Goal: Communication & Community: Share content

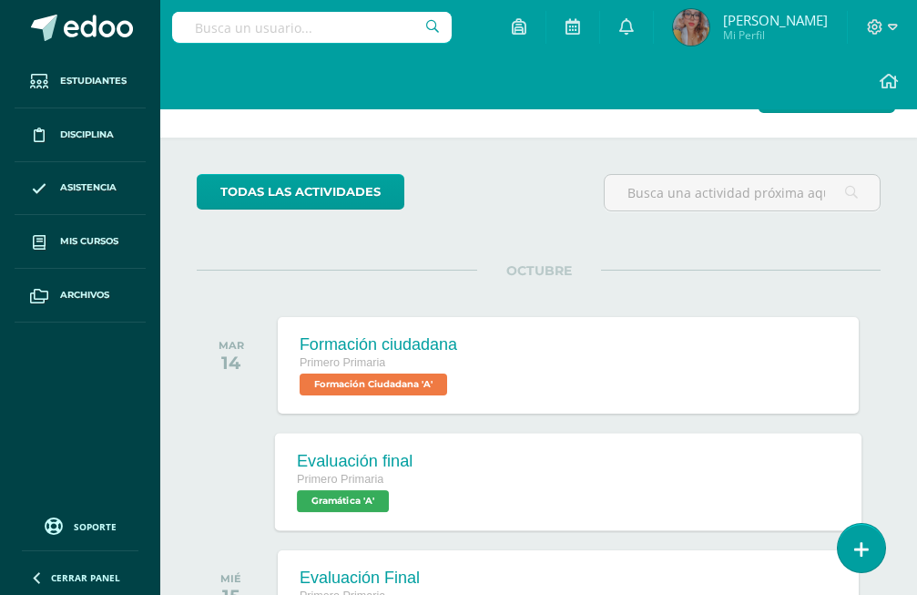
click at [379, 484] on span "Primero Primaria" at bounding box center [340, 479] width 87 height 13
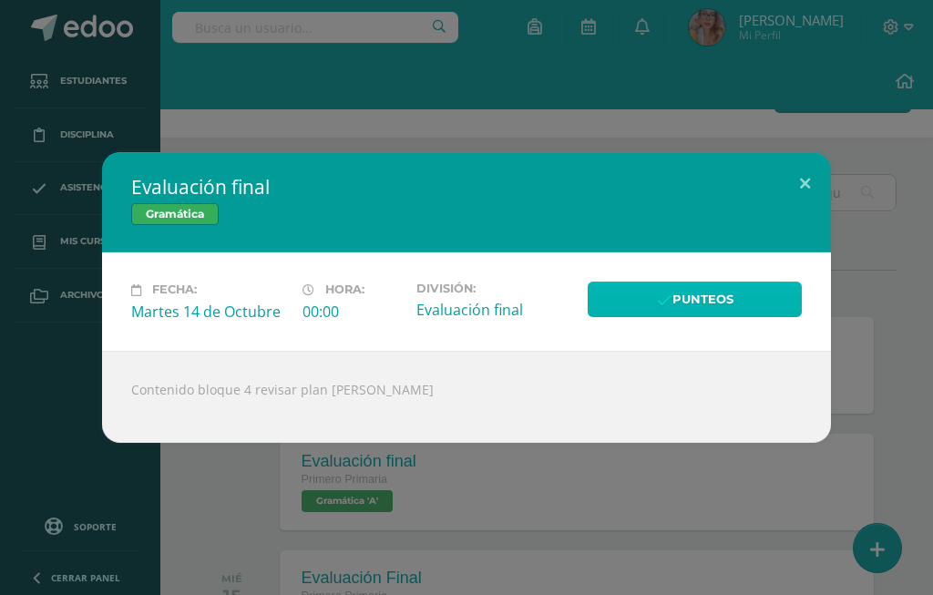
click at [663, 308] on icon at bounding box center [664, 300] width 15 height 15
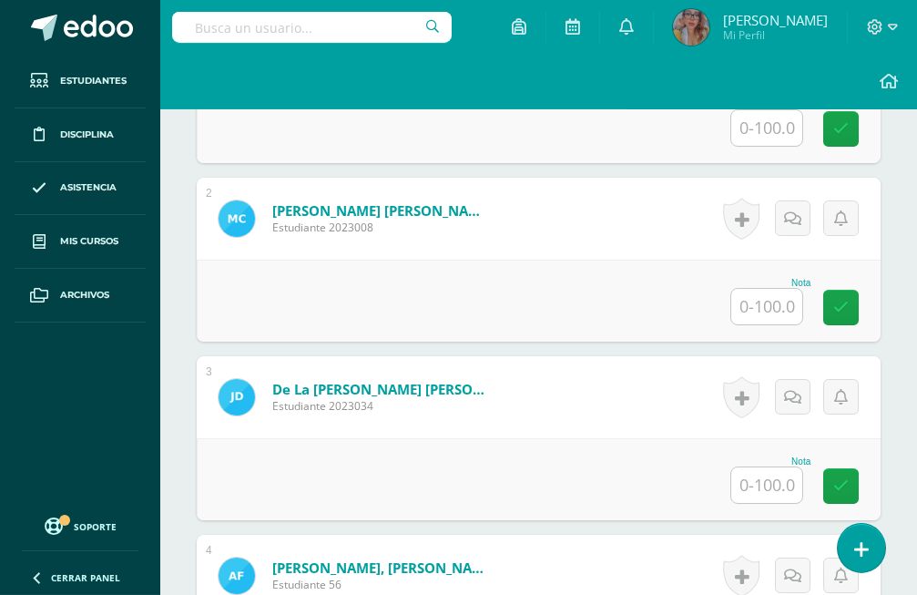
scroll to position [903, 0]
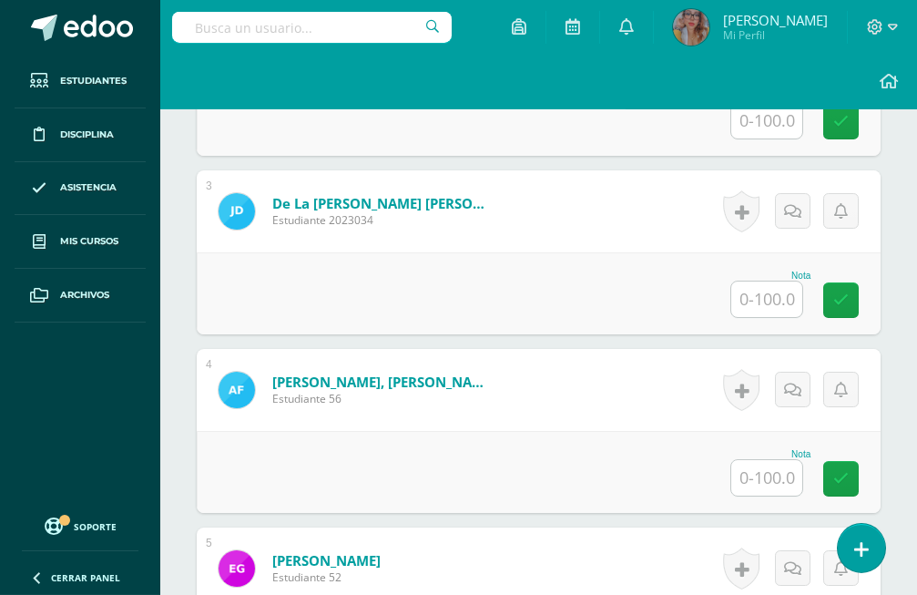
click at [751, 460] on input "text" at bounding box center [766, 478] width 71 height 36
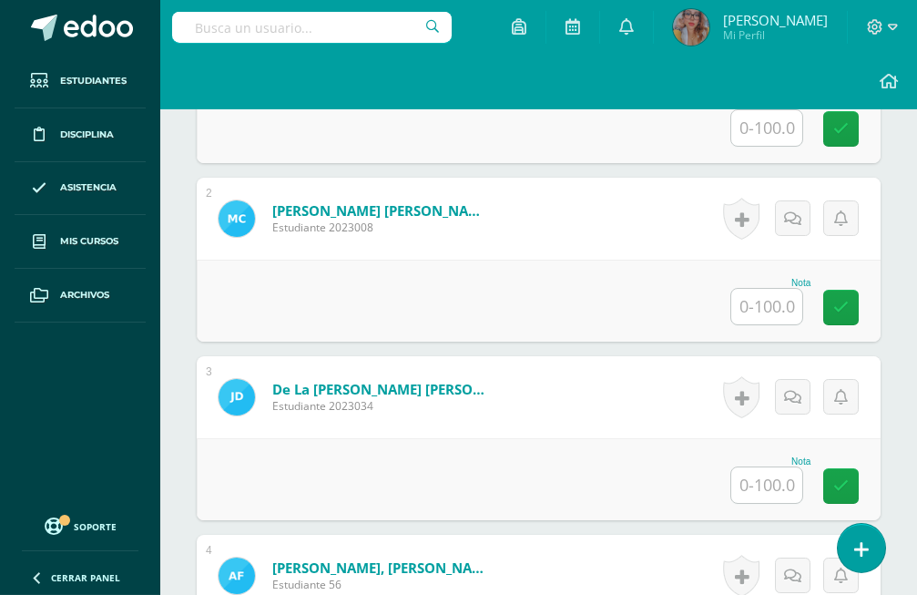
type input "80"
click at [767, 277] on div "Nota" at bounding box center [539, 301] width 684 height 82
click at [767, 289] on input "text" at bounding box center [766, 307] width 71 height 36
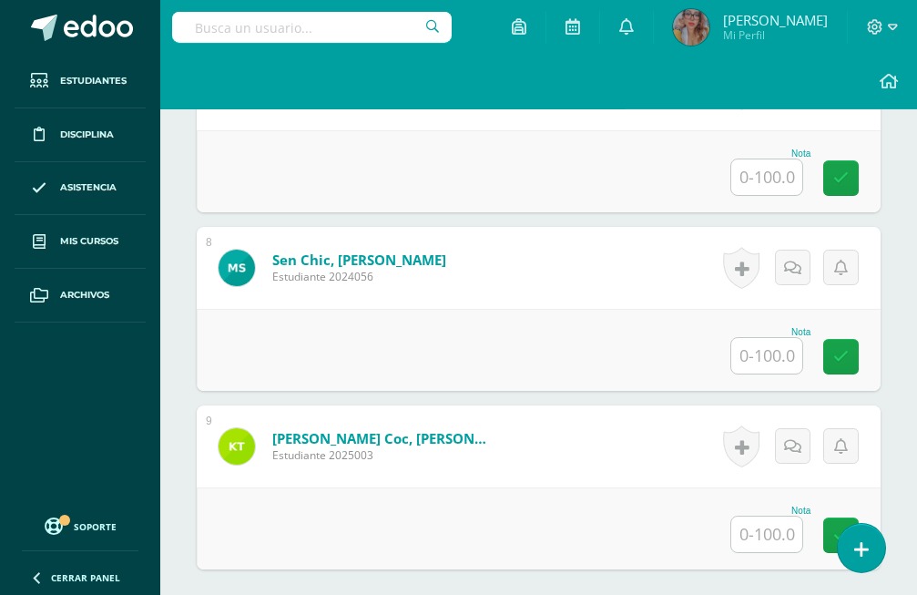
scroll to position [1783, 0]
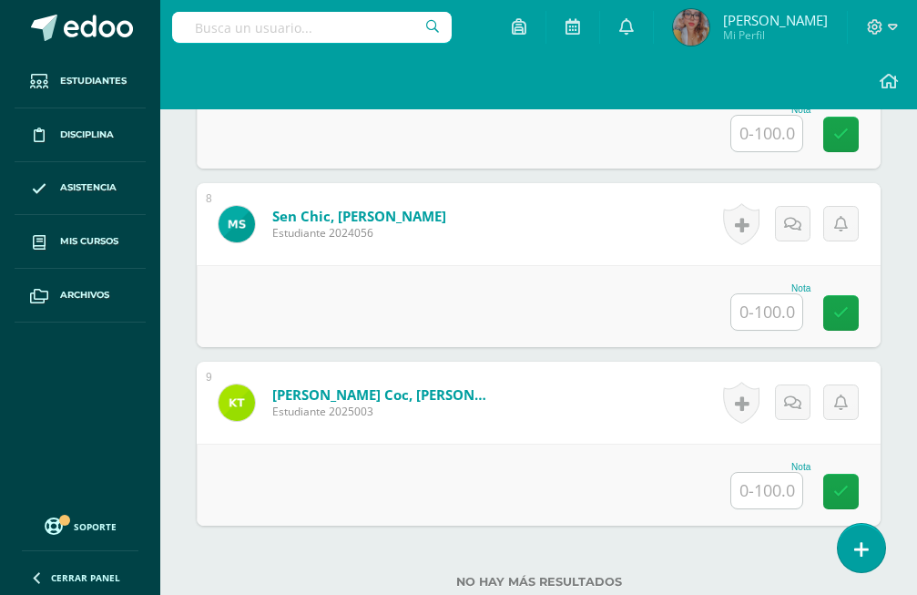
type input "80"
click at [765, 473] on input "text" at bounding box center [766, 491] width 71 height 36
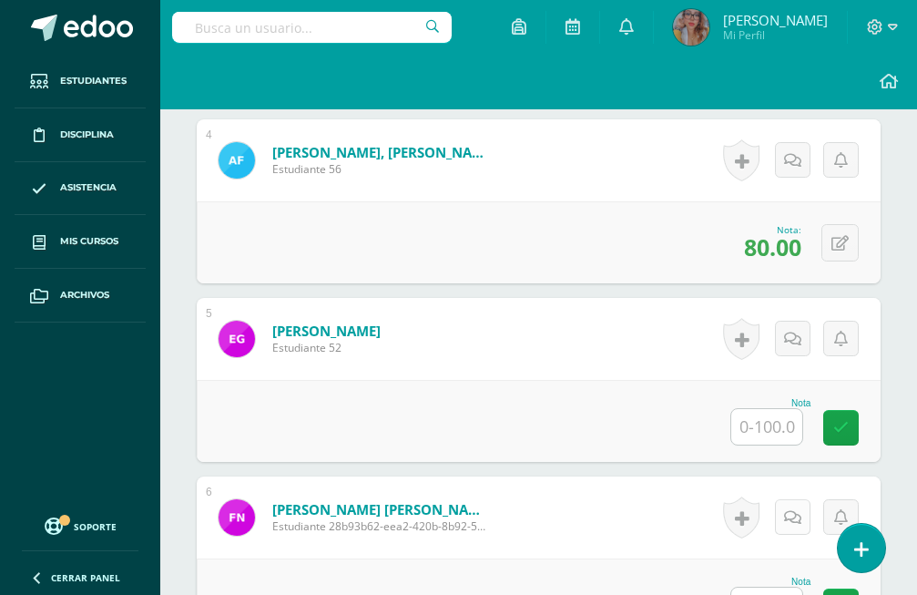
scroll to position [1318, 0]
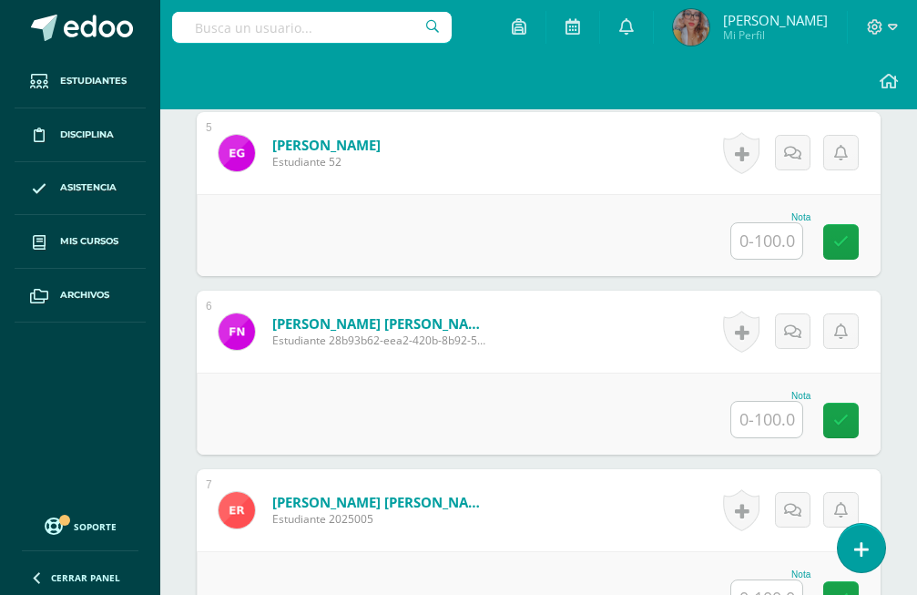
type input "80"
click at [796, 402] on input "text" at bounding box center [766, 420] width 71 height 36
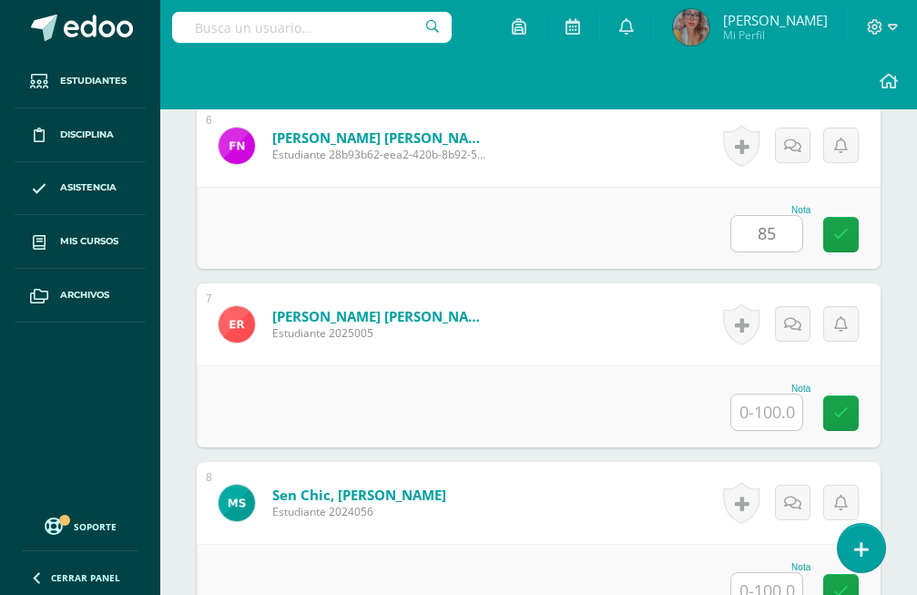
type input "85"
click at [788, 394] on input "text" at bounding box center [766, 412] width 71 height 36
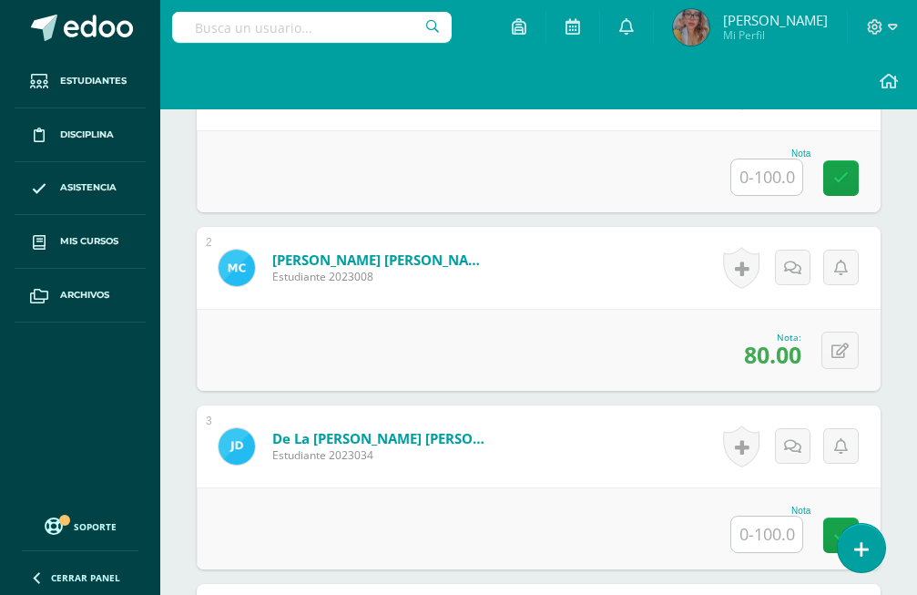
scroll to position [761, 0]
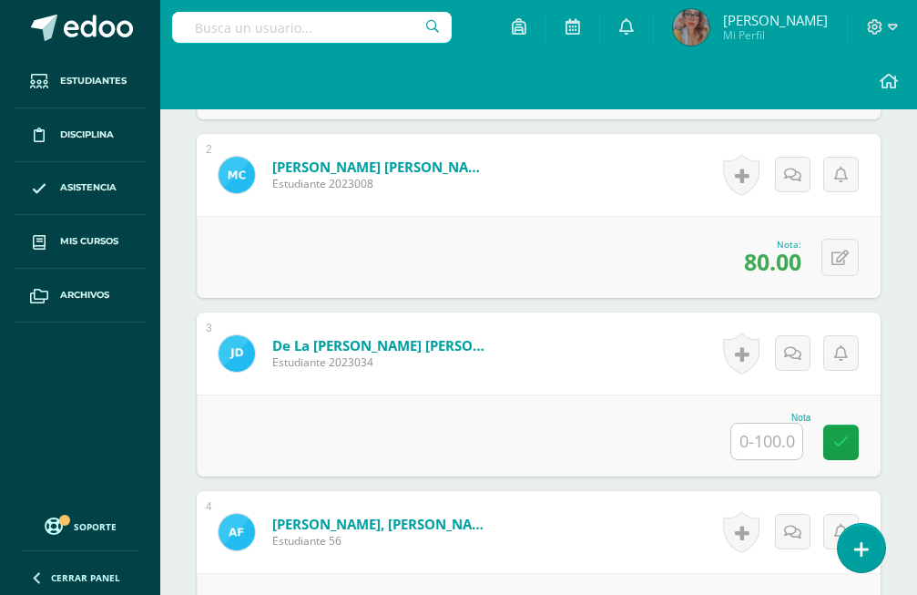
type input "96"
click at [766, 424] on input "text" at bounding box center [766, 442] width 71 height 36
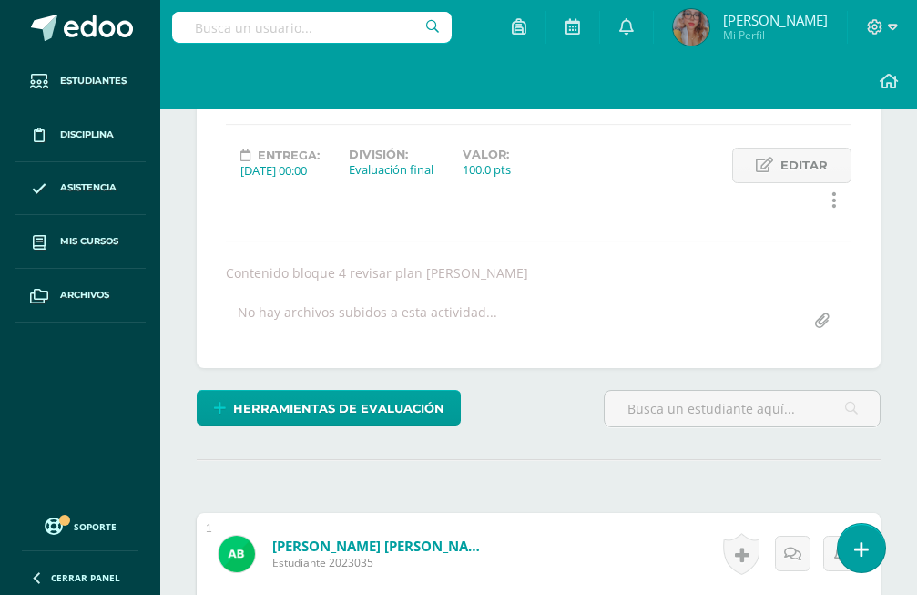
scroll to position [389, 0]
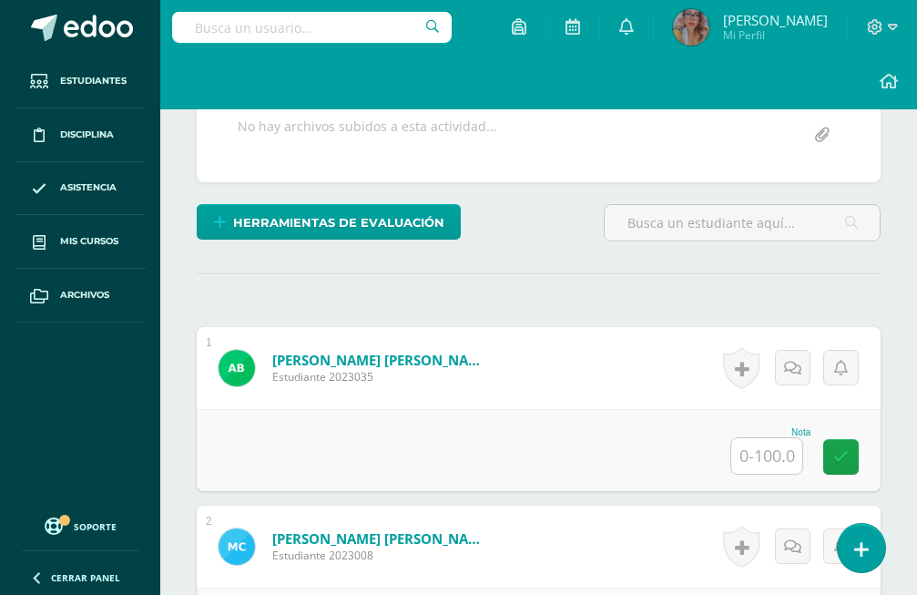
type input "96"
click at [762, 438] on input "text" at bounding box center [766, 456] width 71 height 36
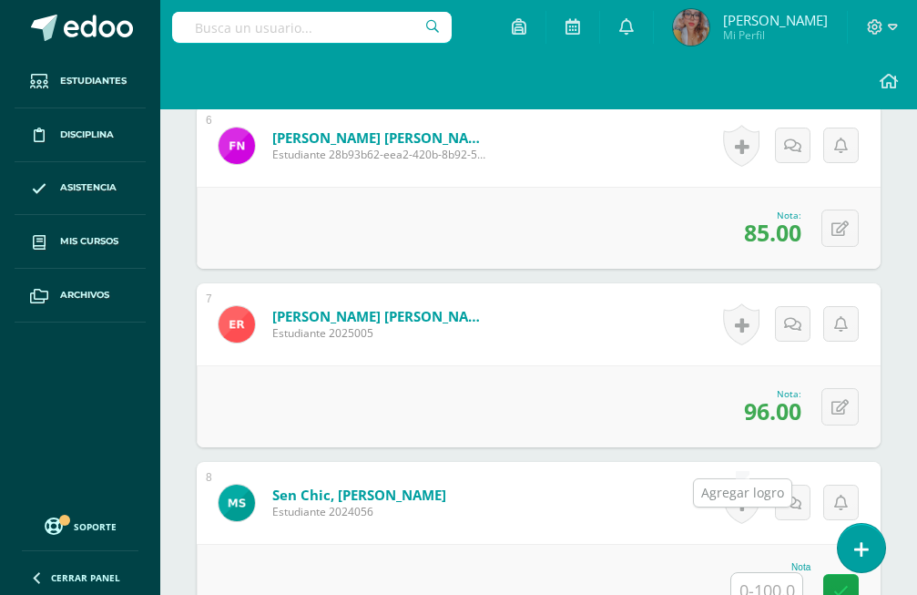
scroll to position [1225, 0]
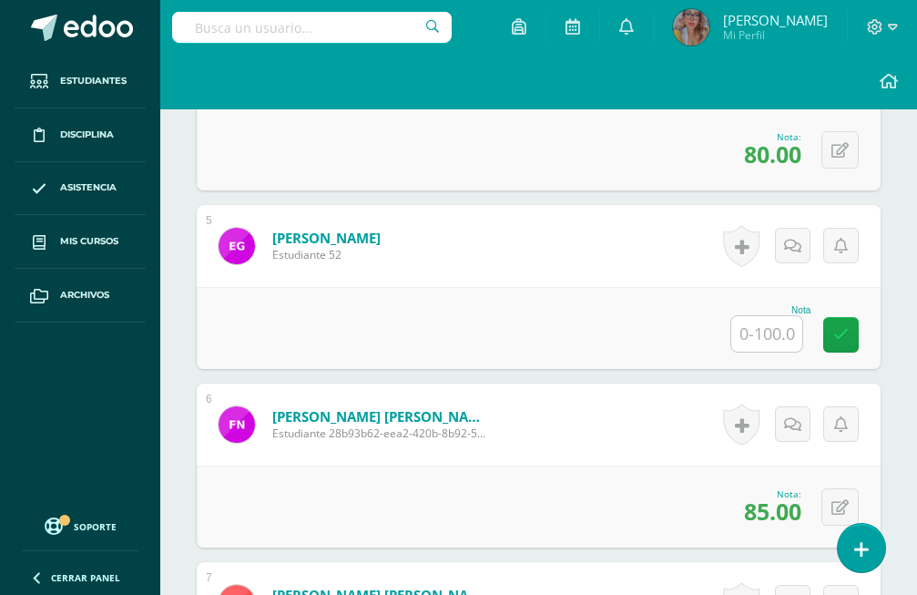
type input "100"
click at [765, 316] on input "text" at bounding box center [766, 334] width 71 height 36
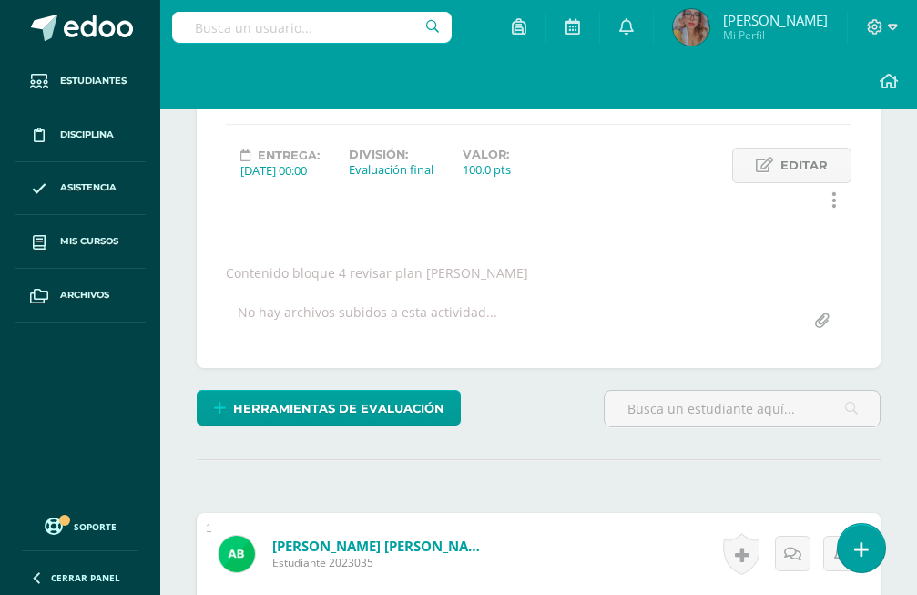
scroll to position [0, 0]
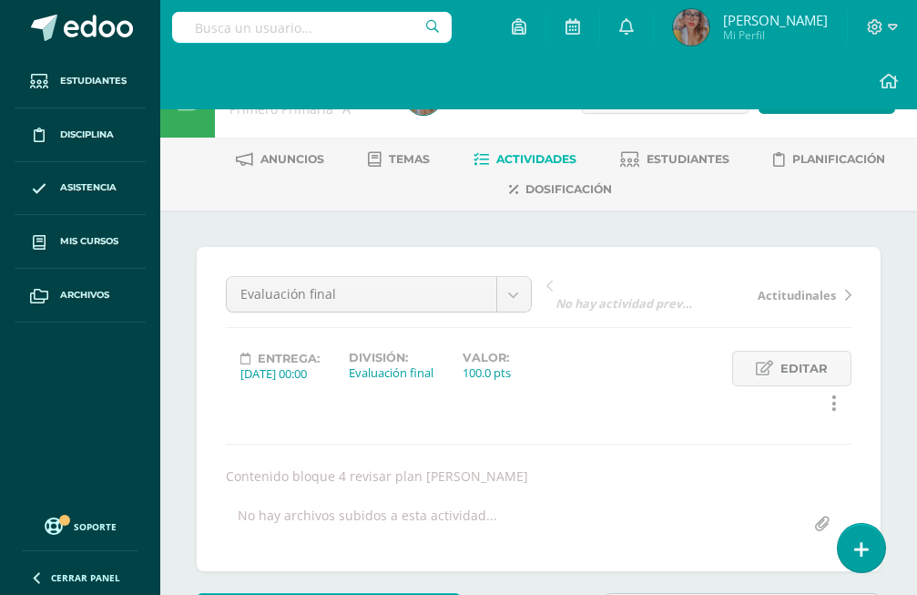
type input "75"
click at [520, 152] on link "Actividades" at bounding box center [525, 159] width 103 height 29
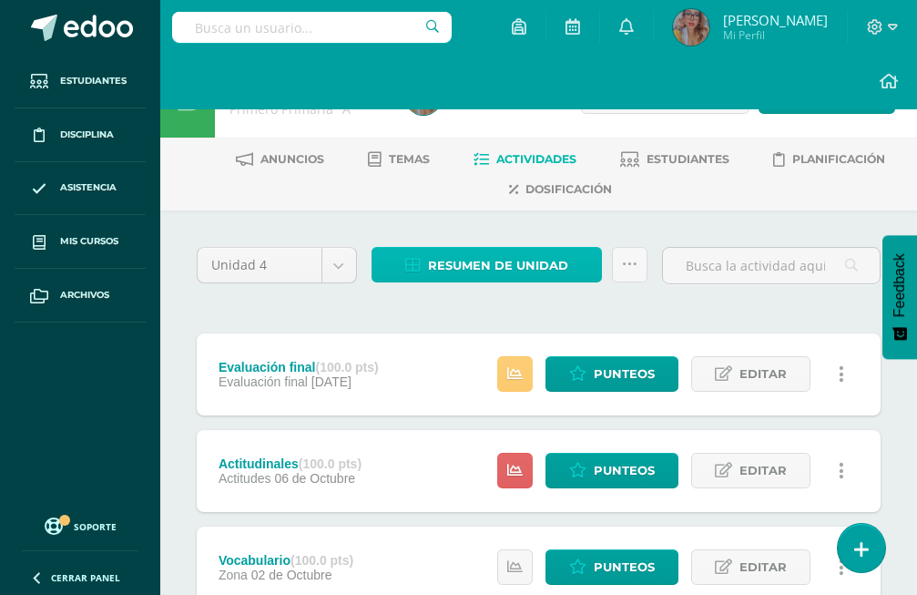
click at [473, 259] on span "Resumen de unidad" at bounding box center [498, 266] width 140 height 34
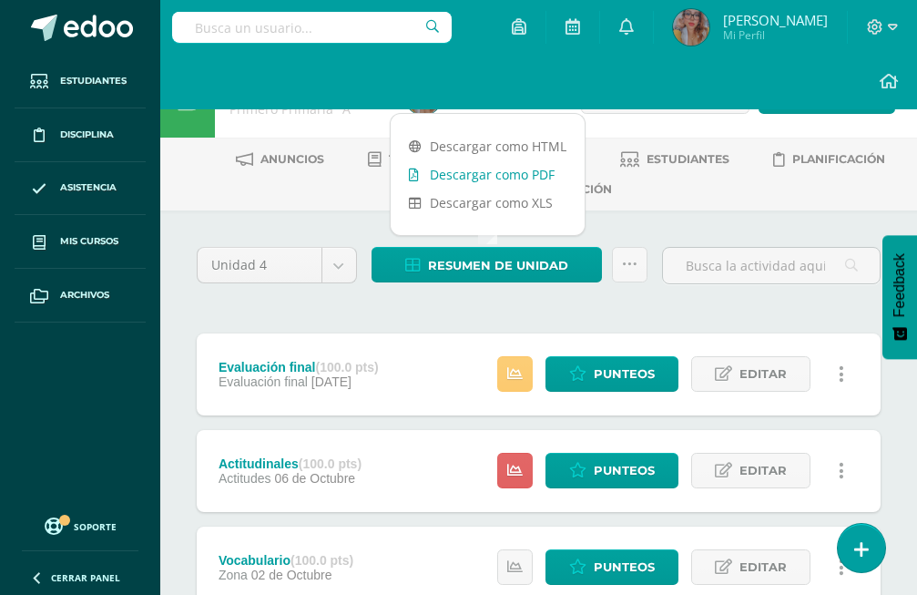
click at [484, 169] on link "Descargar como PDF" at bounding box center [488, 174] width 194 height 28
click at [504, 172] on link "Descargar como PDF" at bounding box center [488, 174] width 194 height 28
click at [466, 170] on link "Descargar como PDF" at bounding box center [488, 174] width 194 height 28
click at [452, 173] on link "Descargar como PDF" at bounding box center [488, 174] width 194 height 28
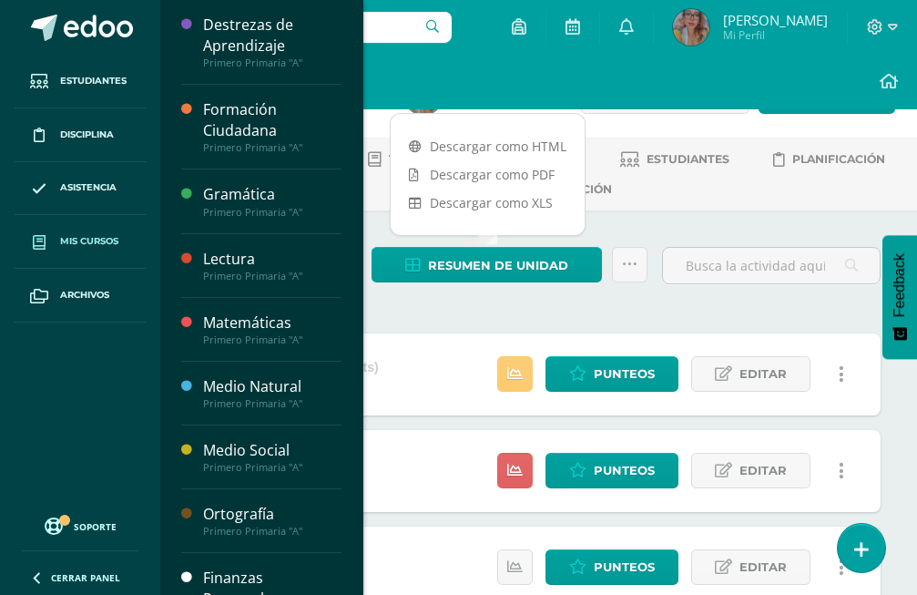
click at [97, 245] on span "Mis cursos" at bounding box center [89, 241] width 58 height 15
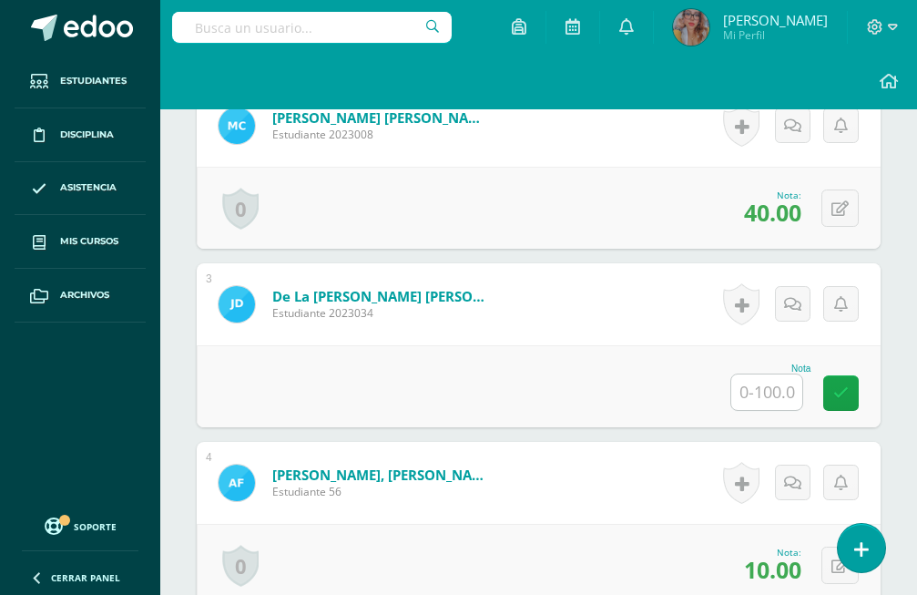
scroll to position [793, 0]
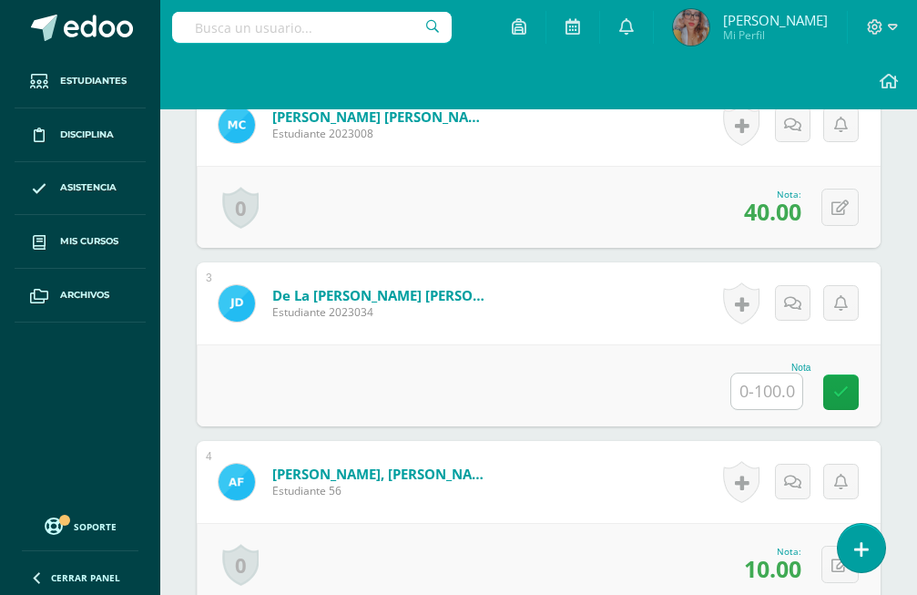
click at [782, 373] on input "text" at bounding box center [766, 391] width 71 height 36
type input "100"
click at [682, 344] on div "Nota 100" at bounding box center [539, 385] width 684 height 82
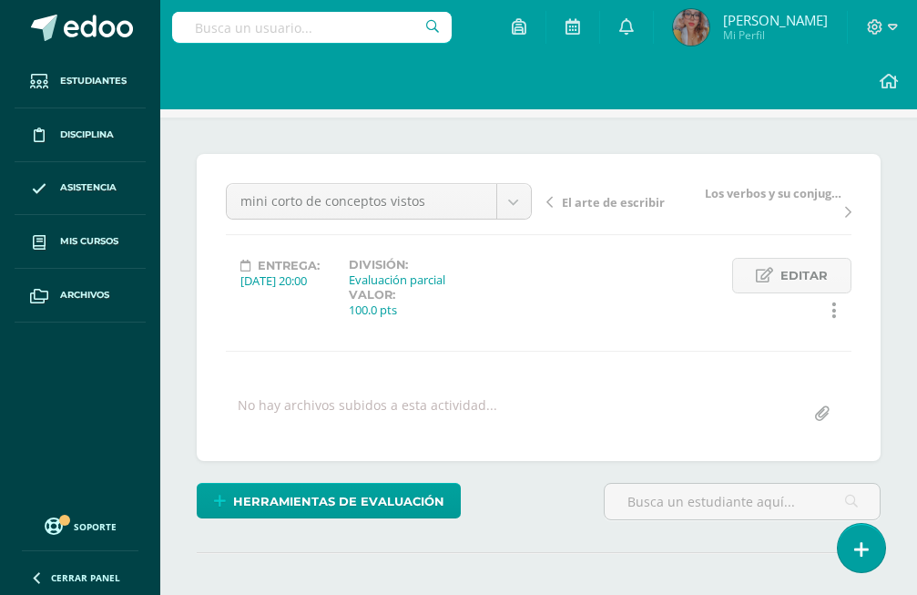
scroll to position [0, 0]
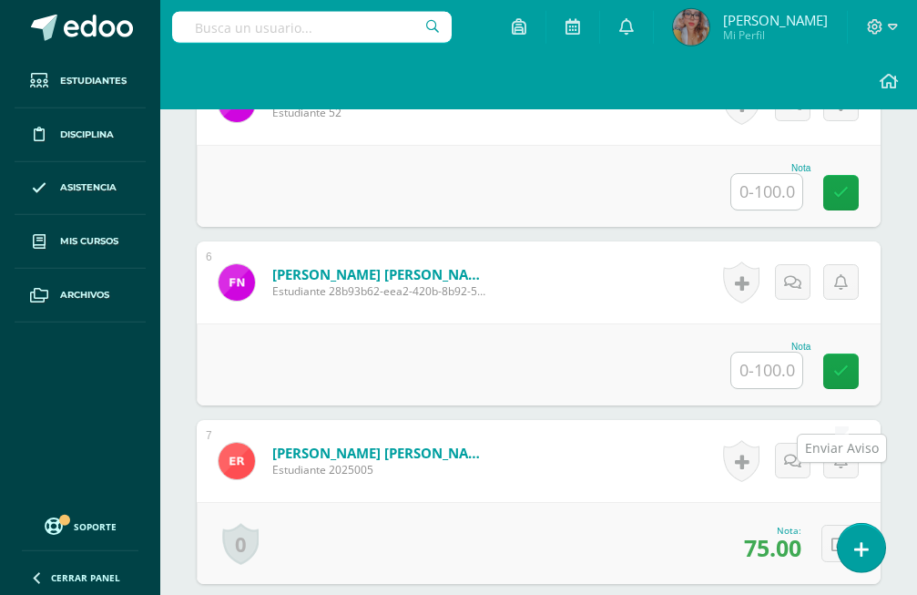
scroll to position [1368, 0]
click at [782, 352] on input "text" at bounding box center [766, 370] width 71 height 36
type input "85"
click at [773, 173] on input "text" at bounding box center [766, 191] width 71 height 36
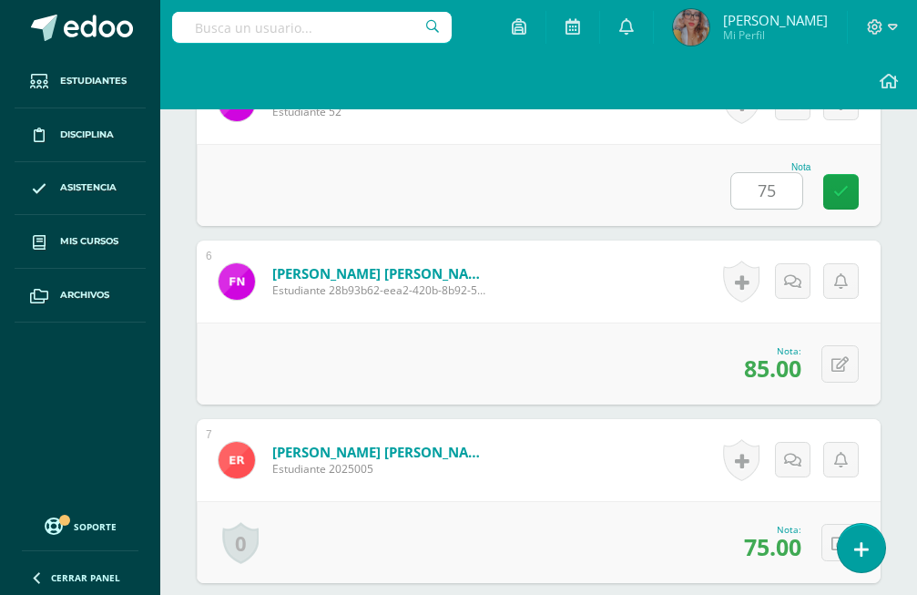
type input "75"
click at [723, 240] on div "Historial de actividad No hay historial para esta actividad Agregar Comentarios…" at bounding box center [790, 281] width 182 height 82
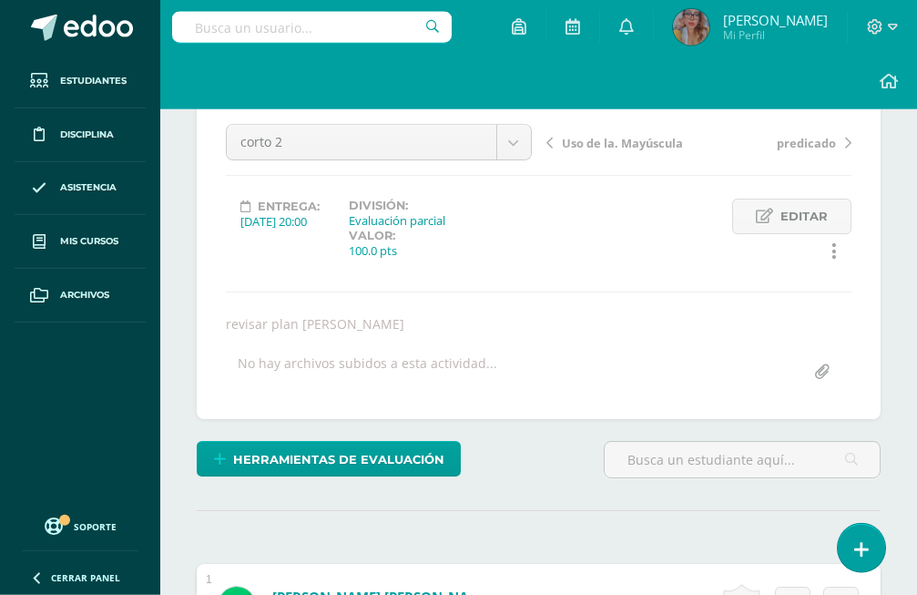
scroll to position [0, 0]
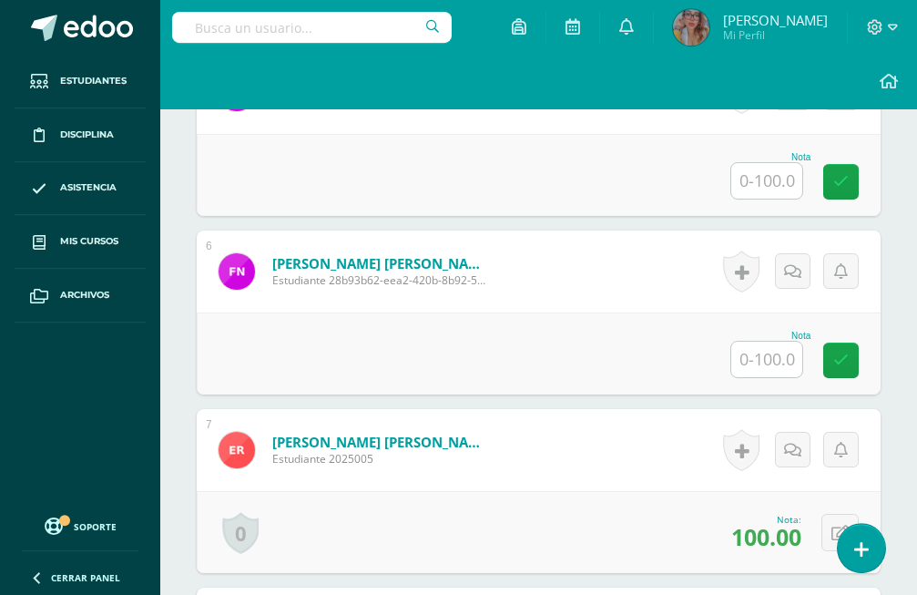
scroll to position [1192, 0]
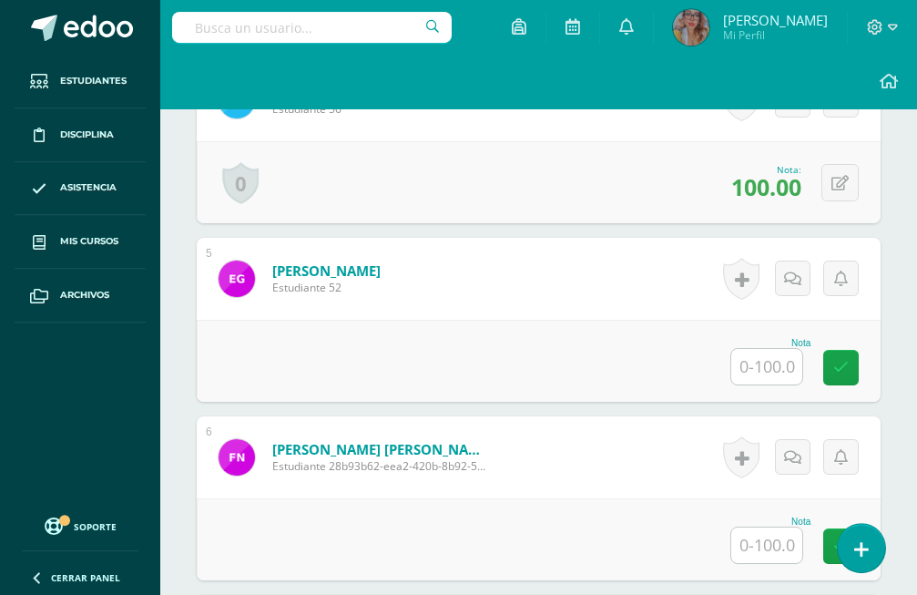
click at [767, 349] on input "text" at bounding box center [766, 367] width 71 height 36
type input "75"
click at [778, 527] on input "text" at bounding box center [766, 545] width 71 height 36
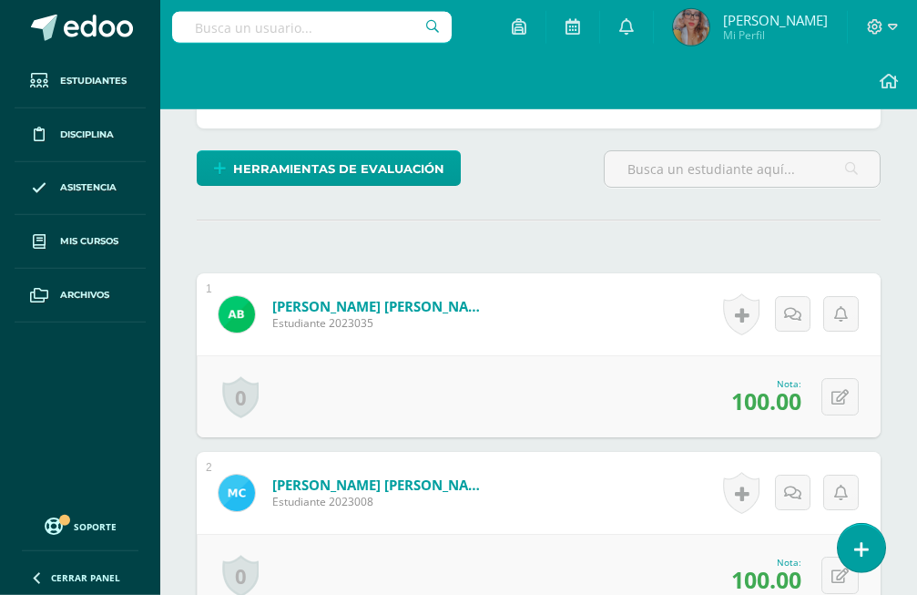
scroll to position [170, 0]
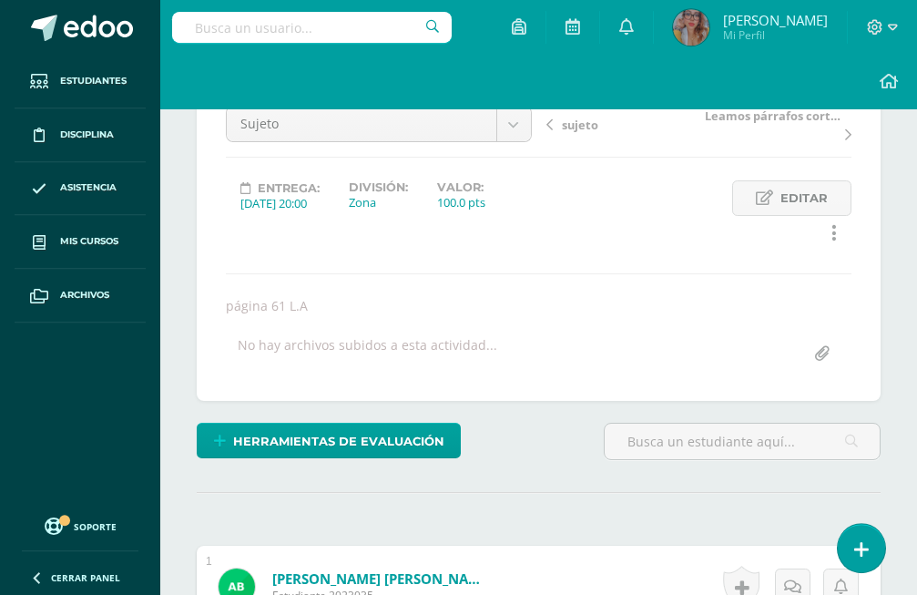
type input "85"
click at [578, 132] on span "sujeto" at bounding box center [580, 125] width 36 height 16
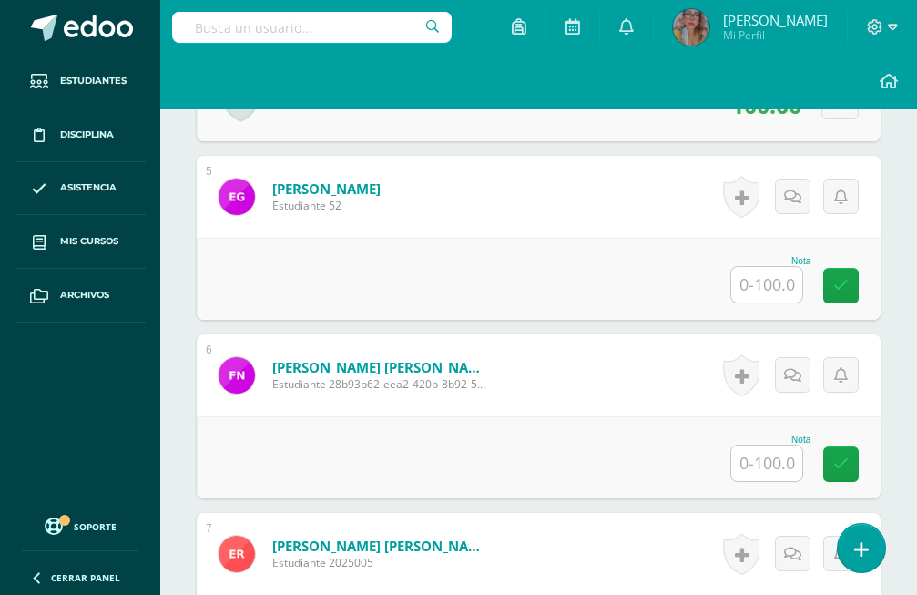
scroll to position [1275, 0]
click at [759, 445] on input "text" at bounding box center [766, 463] width 71 height 36
type input "85"
click at [752, 266] on input "text" at bounding box center [766, 284] width 71 height 36
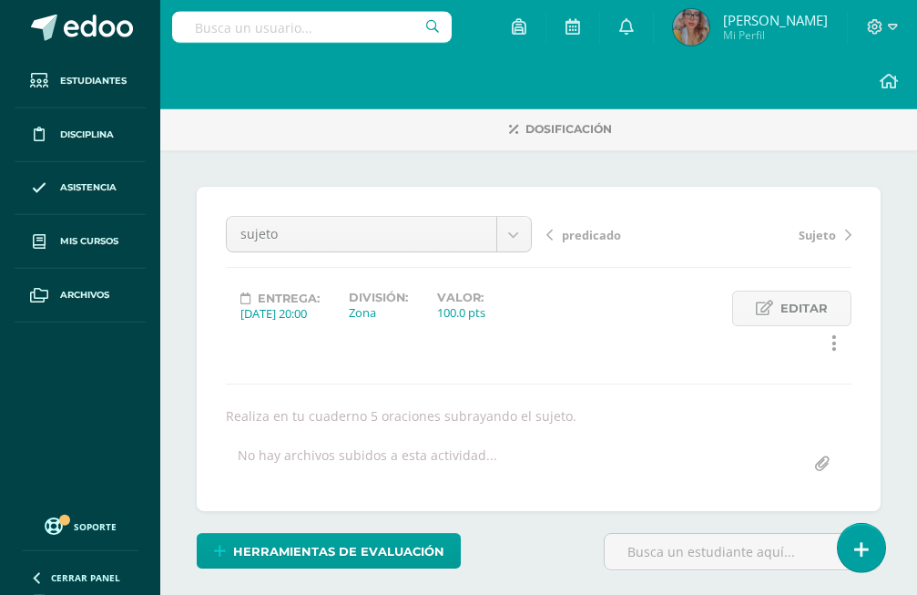
scroll to position [0, 0]
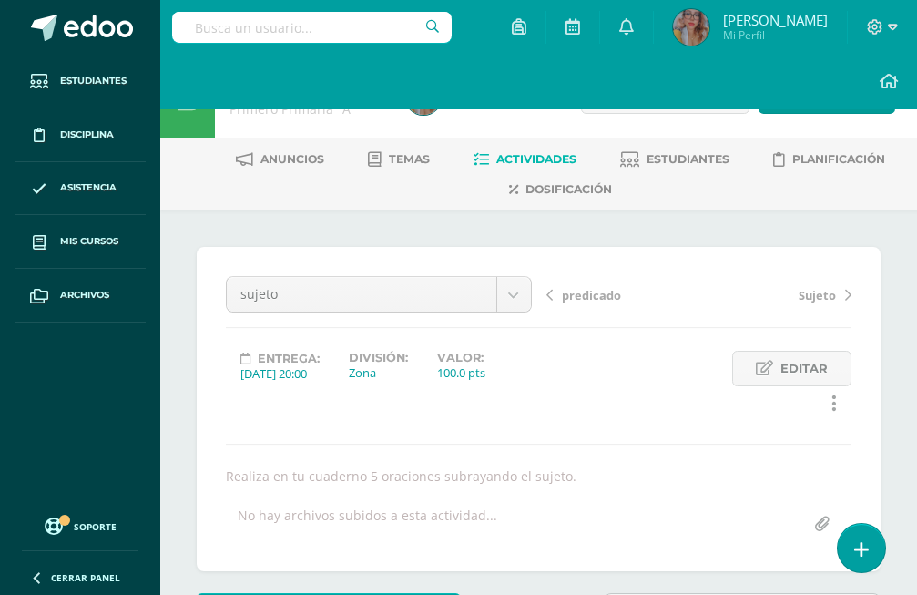
type input "75"
click at [609, 291] on span "predicado" at bounding box center [591, 295] width 59 height 16
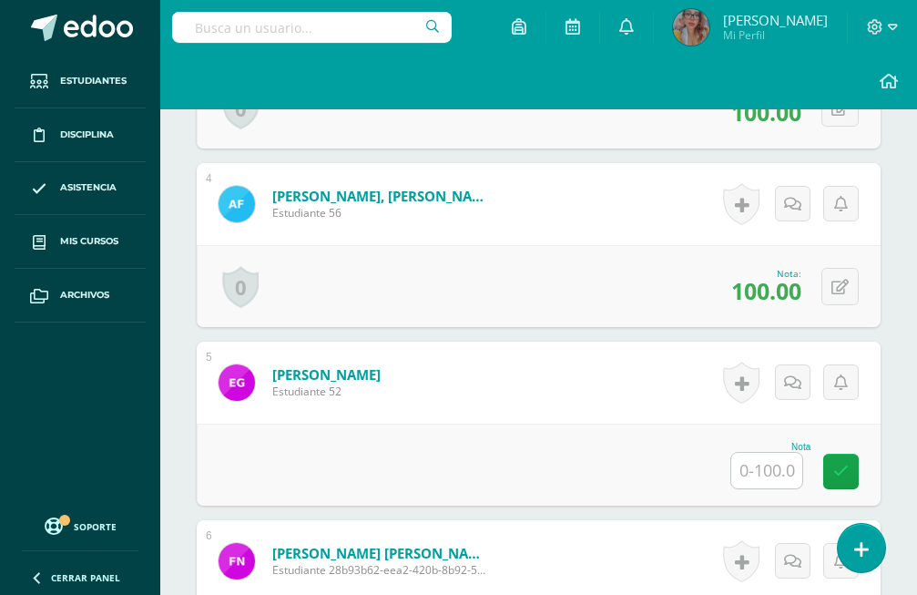
scroll to position [1367, 0]
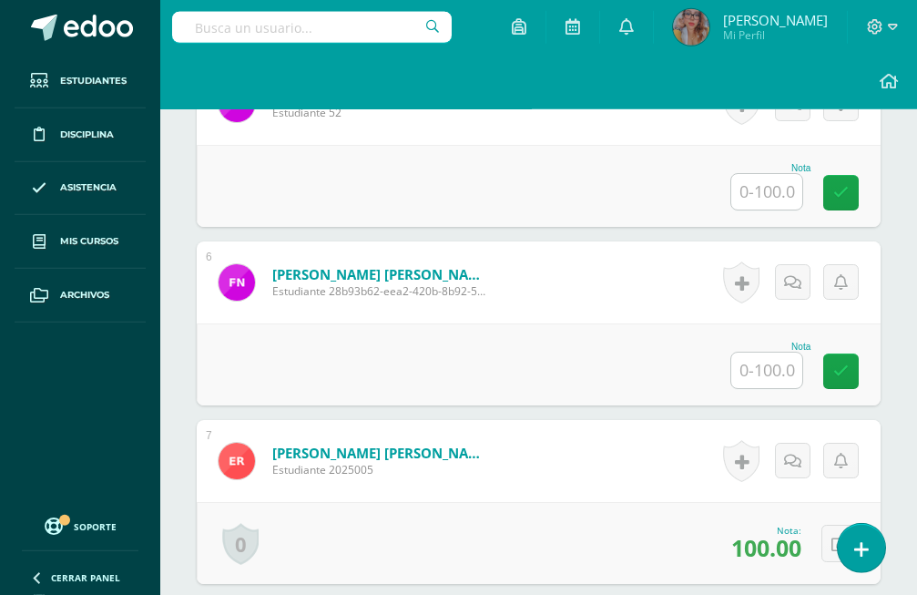
click at [755, 174] on input "text" at bounding box center [766, 192] width 71 height 36
type input "75"
click at [772, 353] on input "text" at bounding box center [766, 371] width 71 height 36
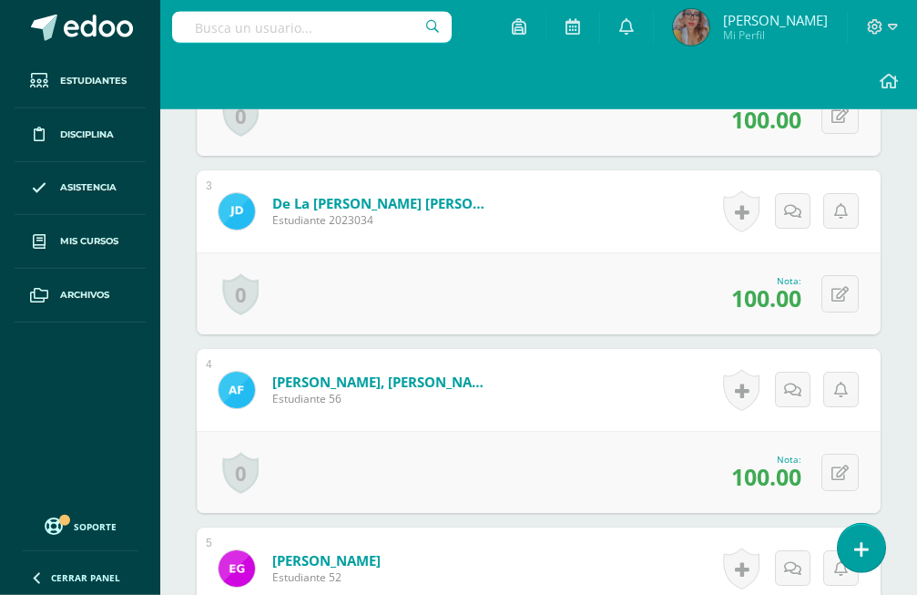
scroll to position [0, 0]
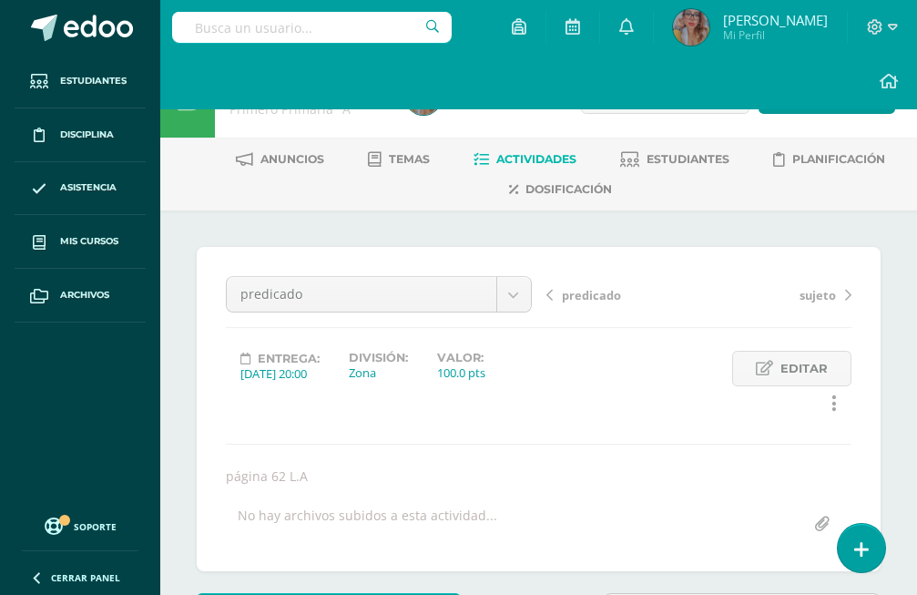
type input "85"
click at [566, 292] on span "predicado" at bounding box center [591, 295] width 59 height 16
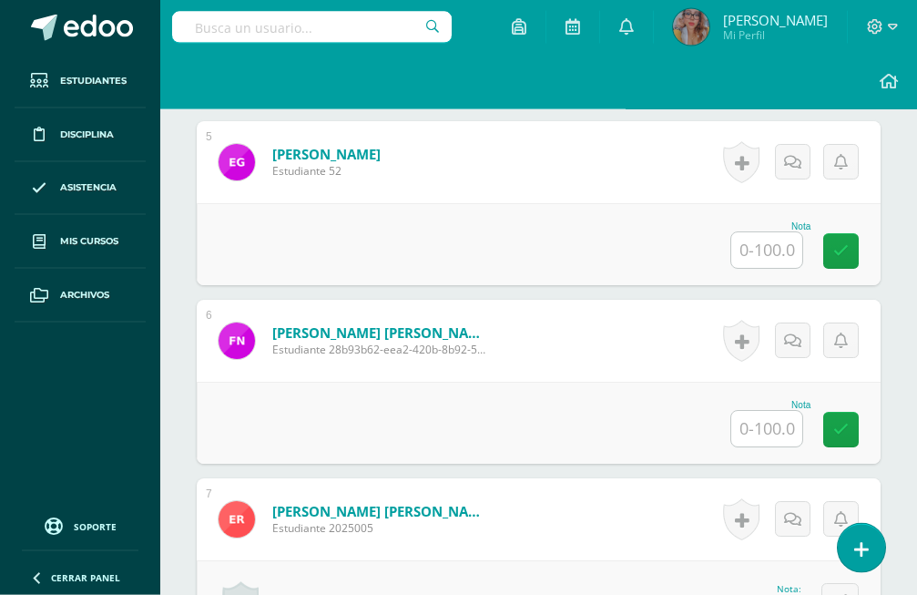
scroll to position [1275, 0]
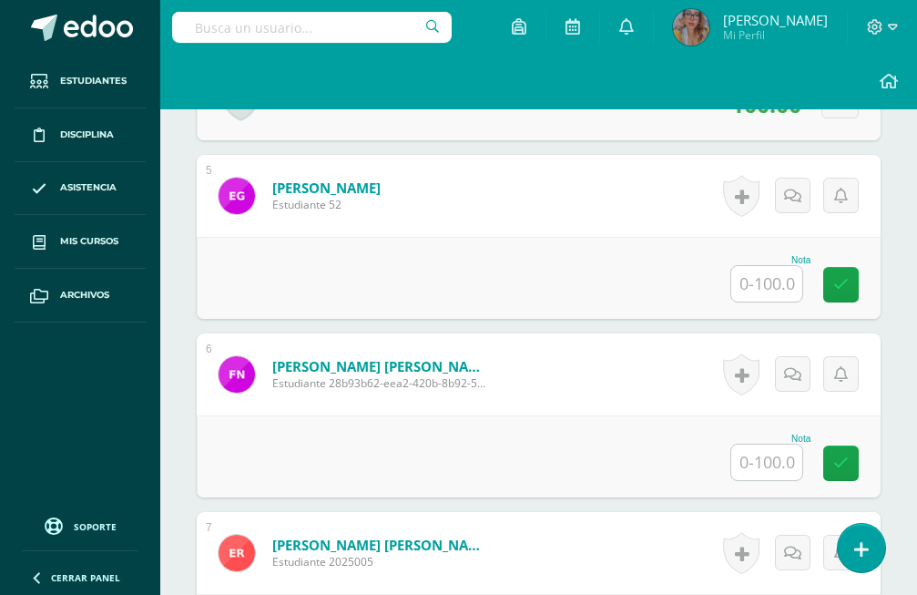
click at [745, 266] on input "text" at bounding box center [766, 284] width 71 height 36
type input "75"
click at [784, 445] on input "text" at bounding box center [766, 463] width 71 height 36
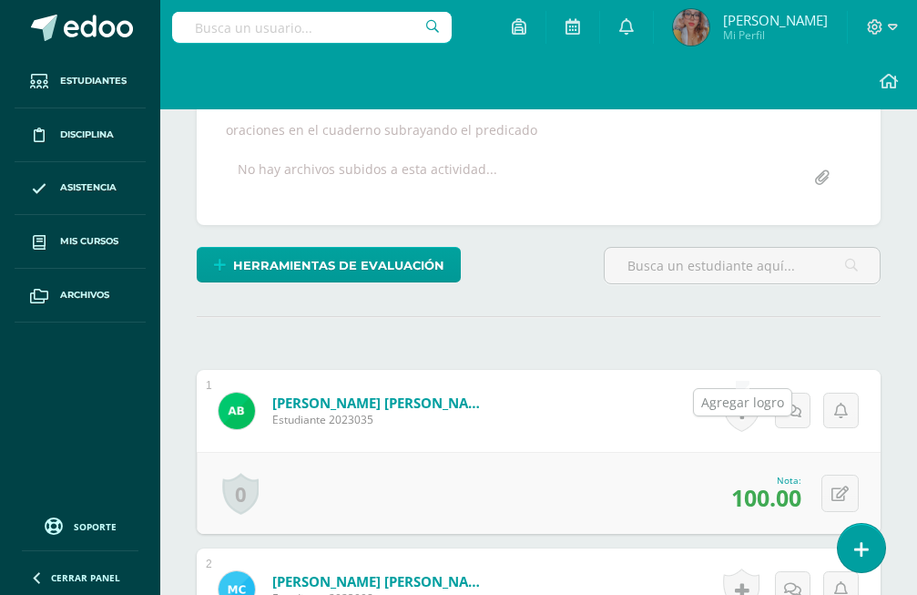
scroll to position [0, 0]
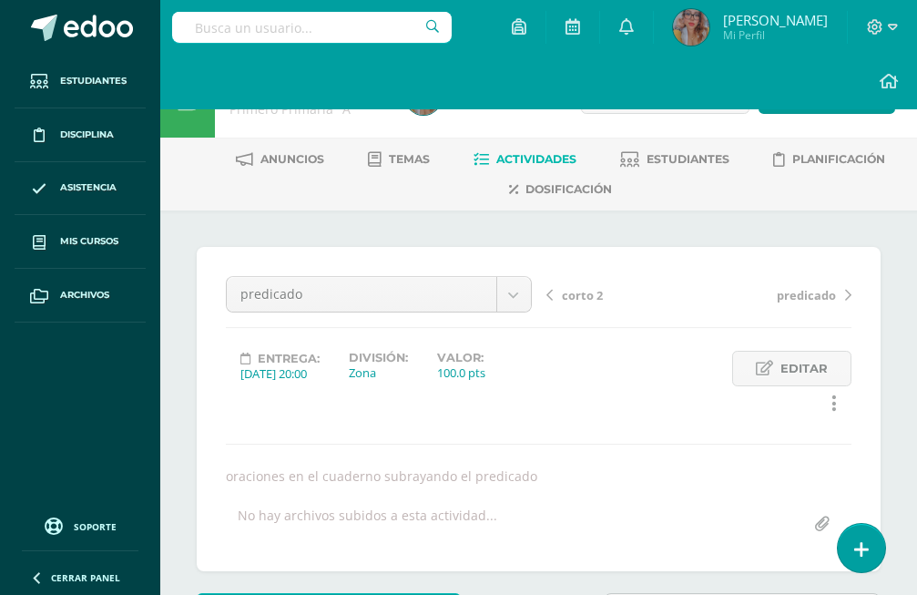
type input "85"
click at [573, 291] on span "corto 2" at bounding box center [582, 295] width 41 height 16
click at [578, 291] on span "Uso de la. Mayúscula" at bounding box center [622, 295] width 121 height 16
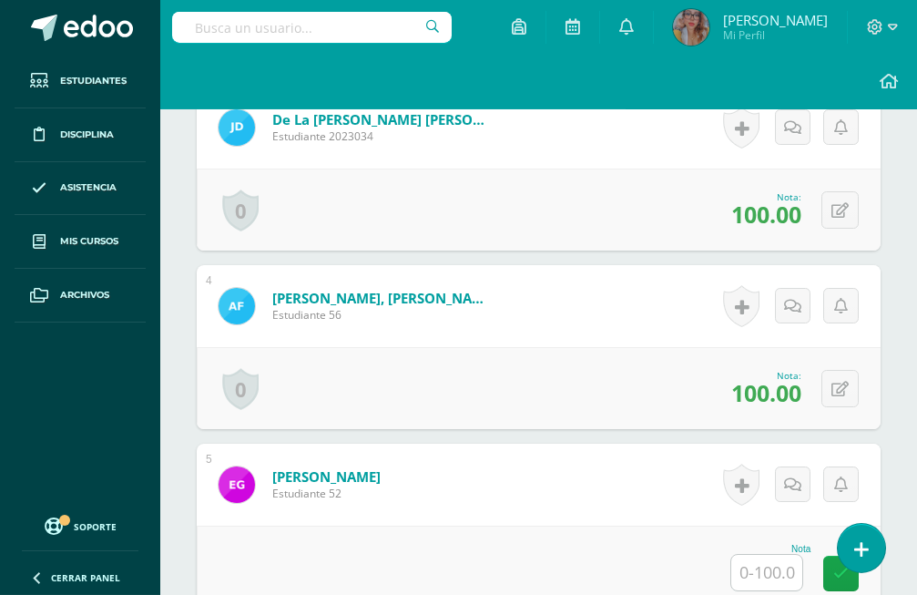
scroll to position [1275, 0]
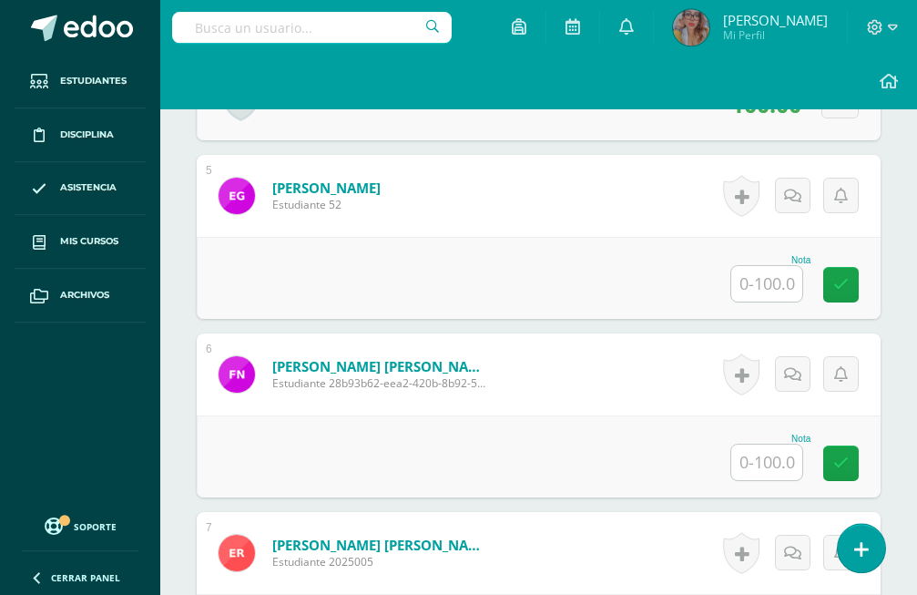
click at [738, 266] on input "text" at bounding box center [766, 284] width 71 height 36
type input "75"
click at [760, 445] on input "text" at bounding box center [766, 463] width 71 height 36
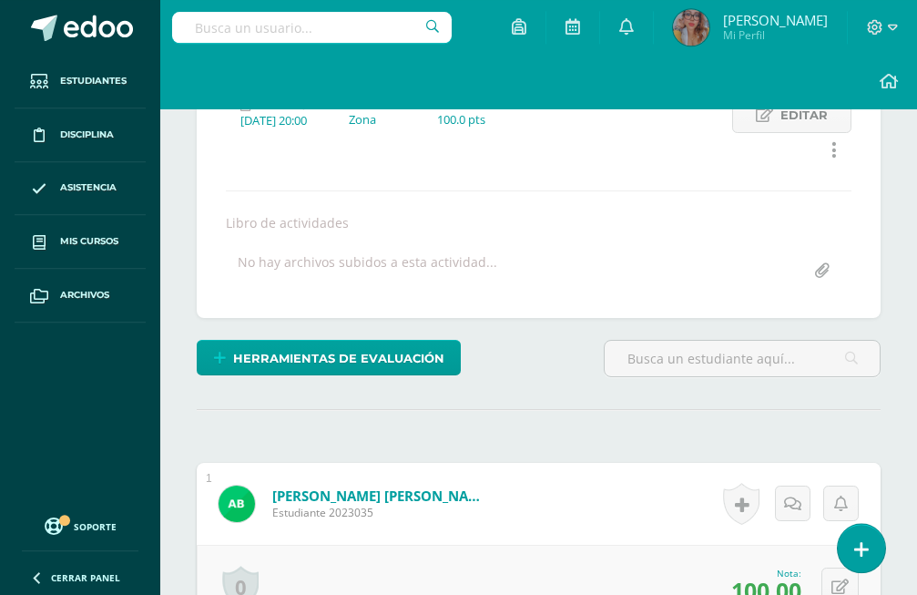
scroll to position [0, 0]
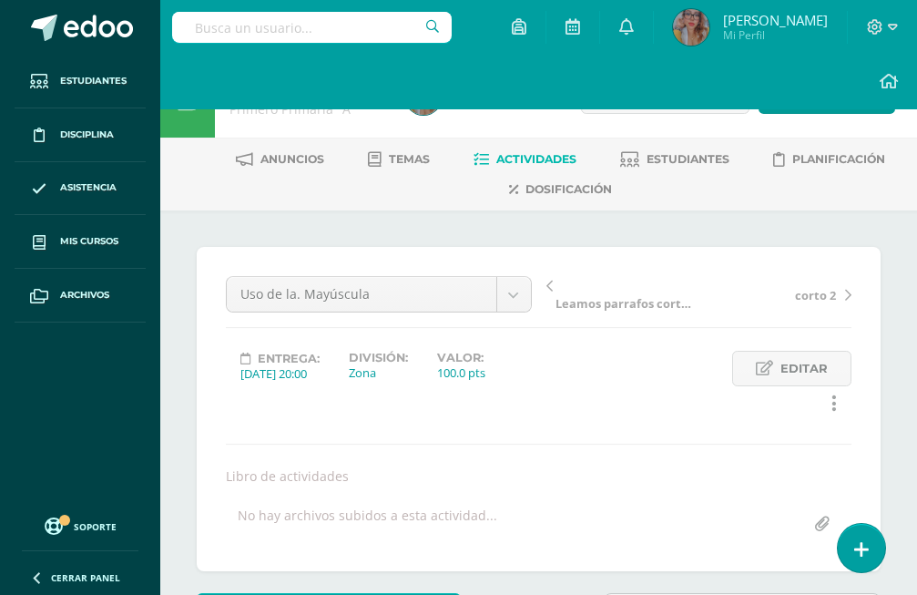
type input "85"
click at [577, 295] on span "Leamos parrafos cortos" at bounding box center [625, 303] width 138 height 16
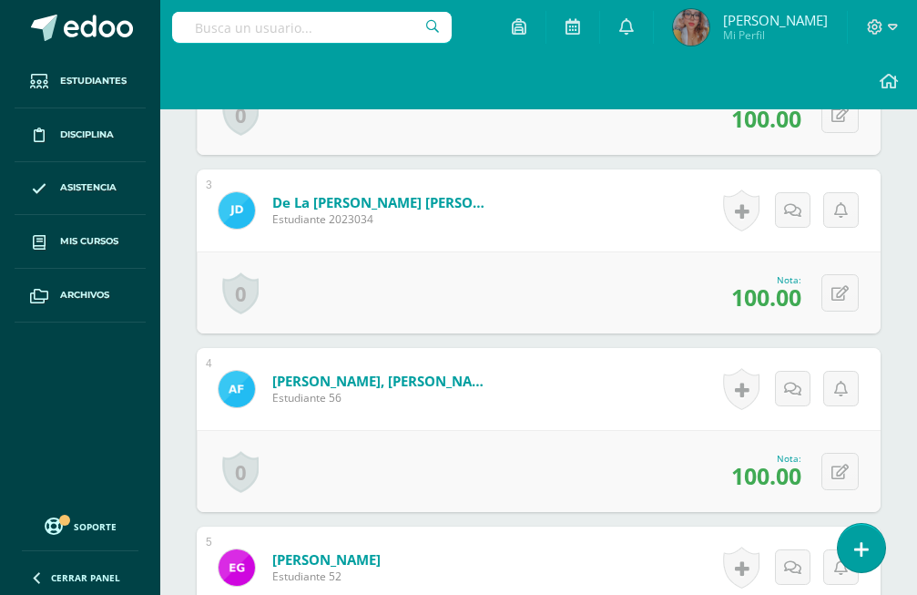
scroll to position [1275, 0]
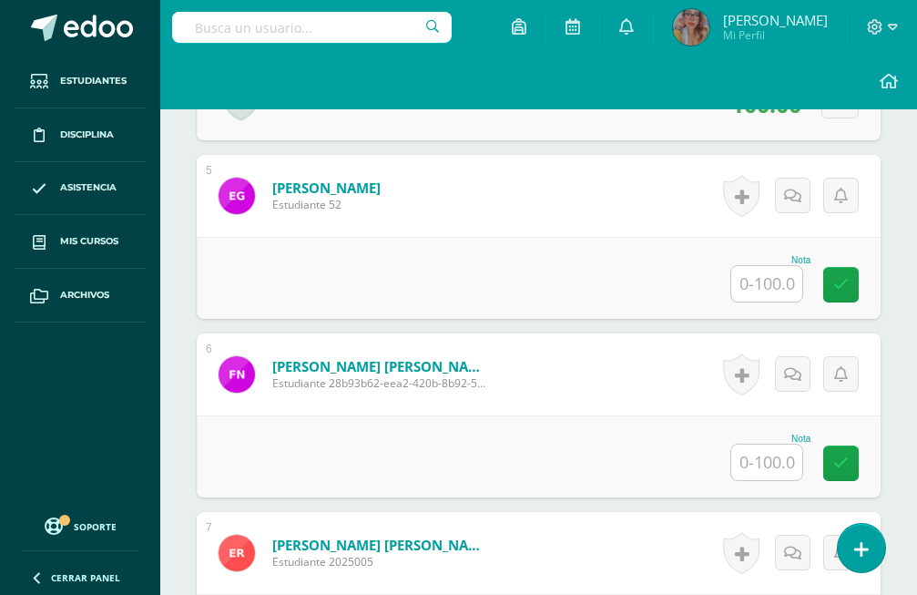
click at [753, 266] on input "text" at bounding box center [766, 284] width 71 height 36
type input "75"
click at [783, 445] on input "text" at bounding box center [766, 463] width 71 height 36
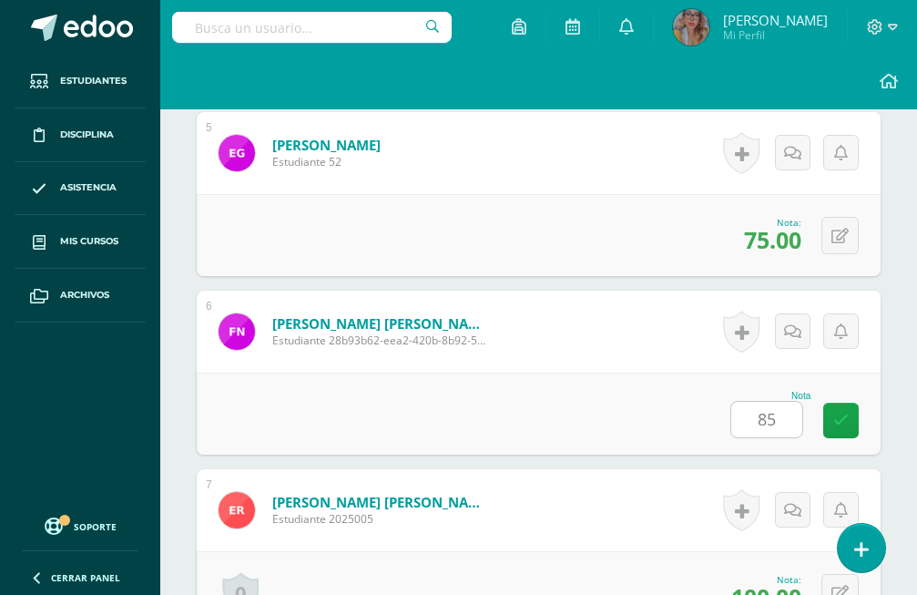
scroll to position [0, 0]
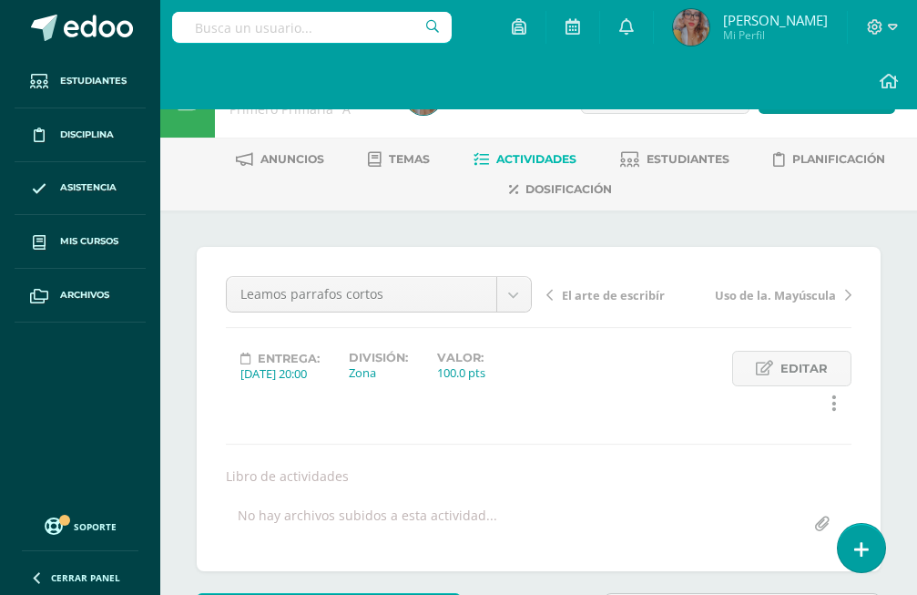
type input "85"
click at [612, 287] on span "El arte de escribír" at bounding box center [613, 295] width 103 height 16
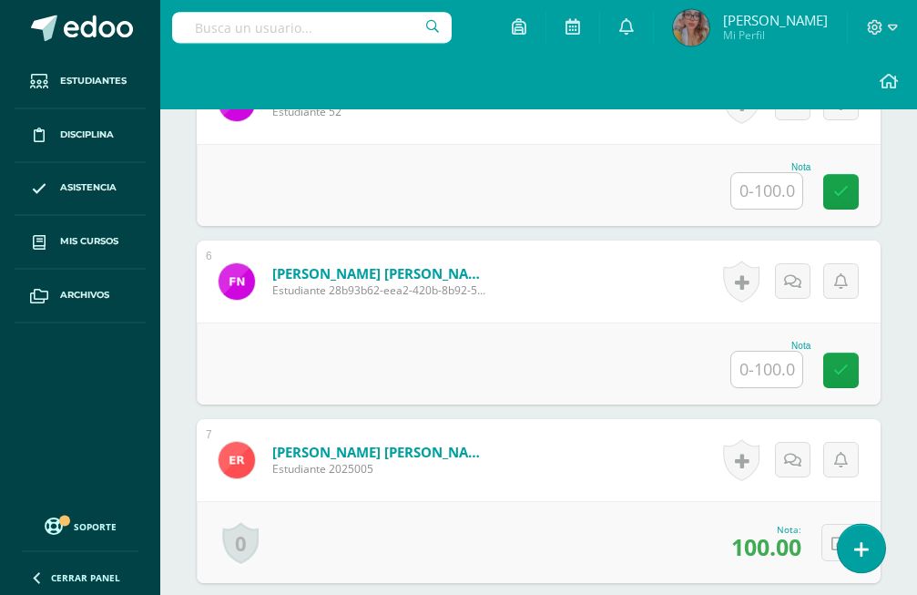
scroll to position [1275, 0]
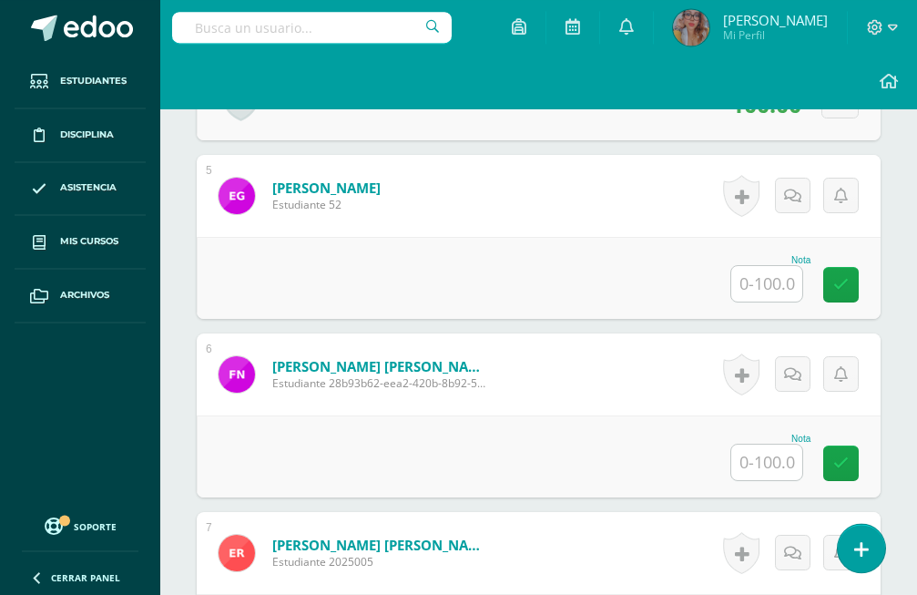
drag, startPoint x: 762, startPoint y: 264, endPoint x: 766, endPoint y: 240, distance: 24.0
click at [764, 253] on div "Nota" at bounding box center [539, 278] width 684 height 82
click at [766, 266] on input "text" at bounding box center [766, 284] width 71 height 36
type input "75"
click at [762, 445] on input "text" at bounding box center [766, 463] width 71 height 36
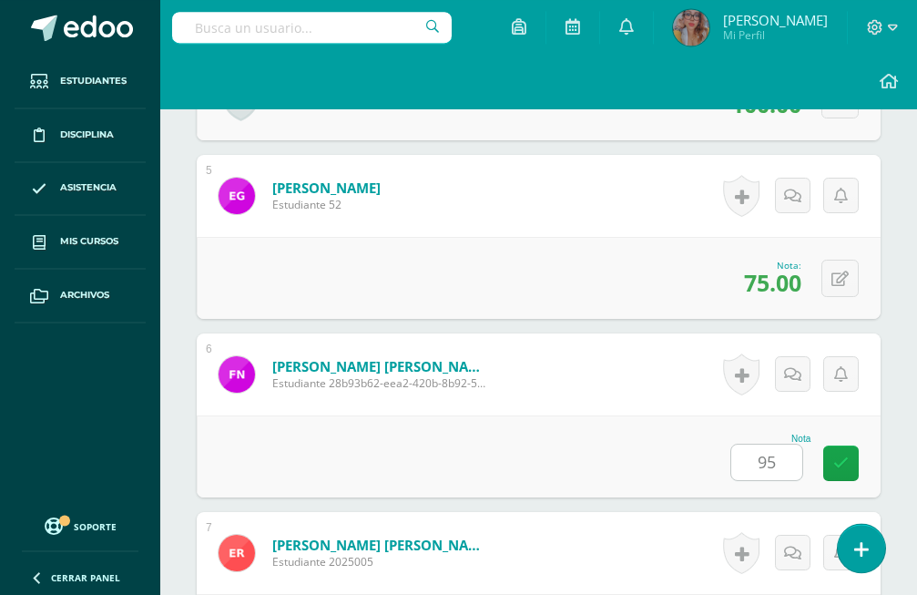
type input "9"
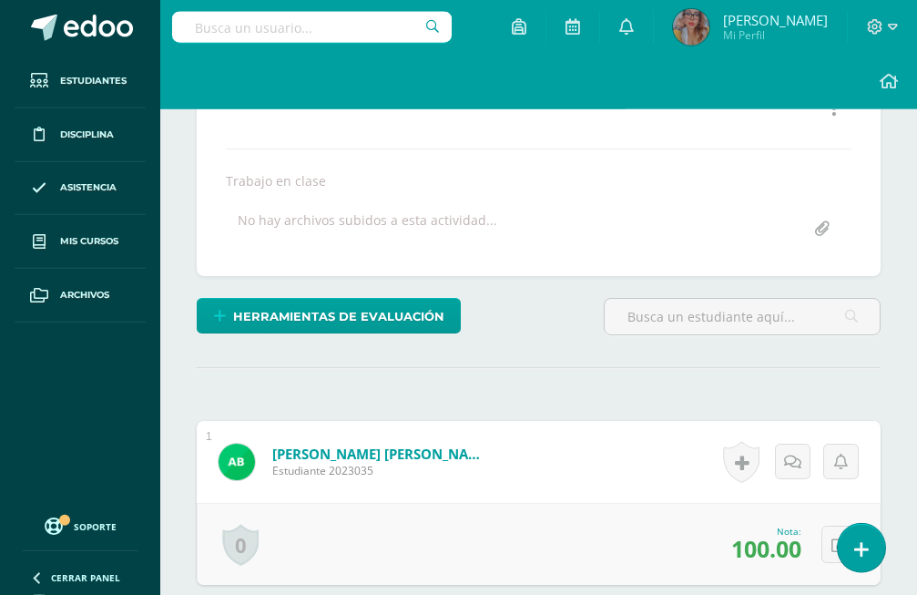
scroll to position [0, 0]
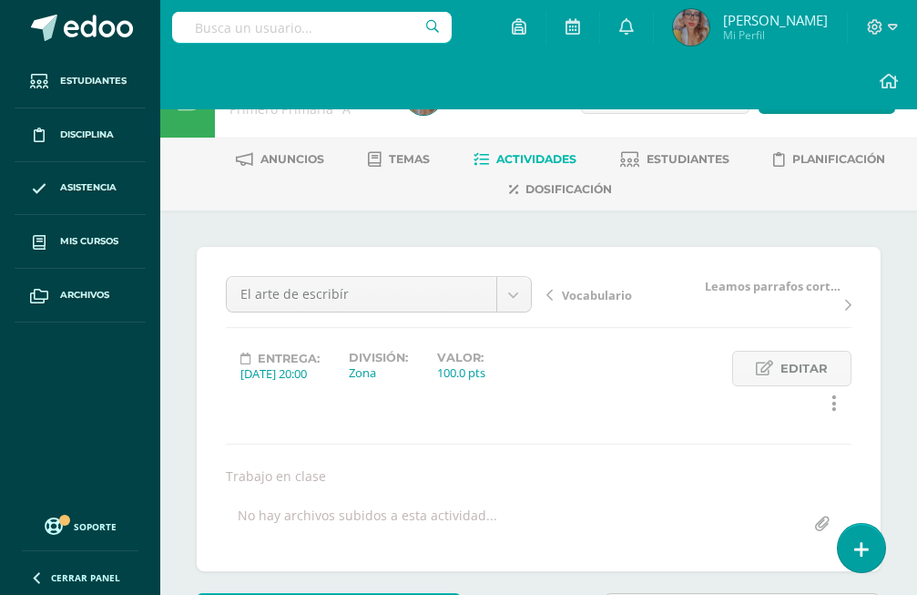
type input "85"
click at [597, 290] on span "Vocabulario" at bounding box center [597, 295] width 70 height 16
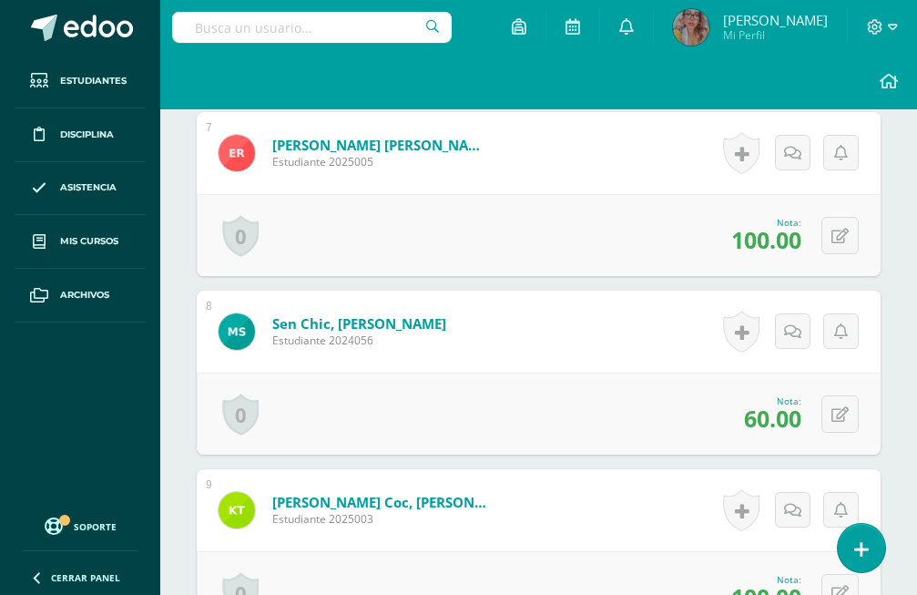
scroll to position [1765, 0]
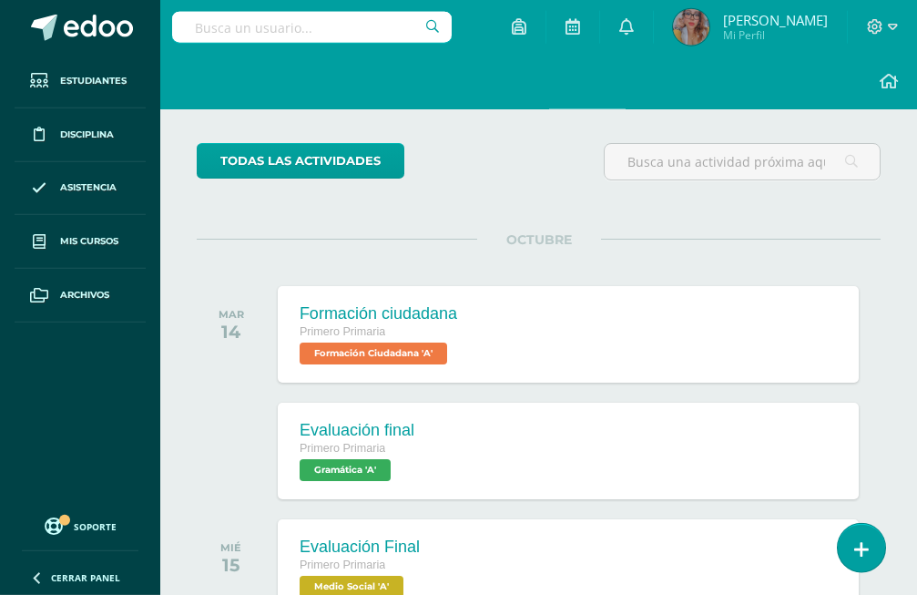
scroll to position [186, 0]
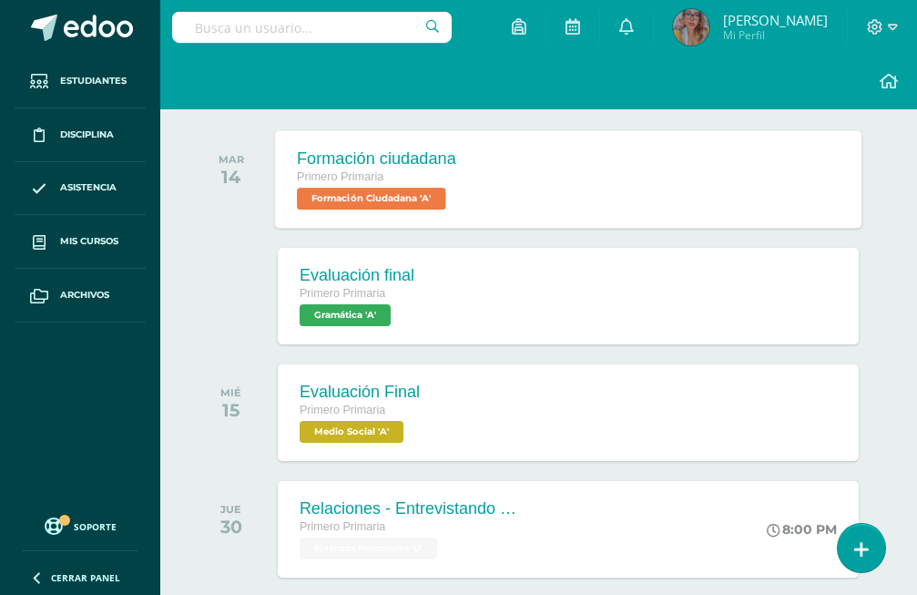
click at [439, 176] on div "Primero Primaria" at bounding box center [376, 179] width 159 height 20
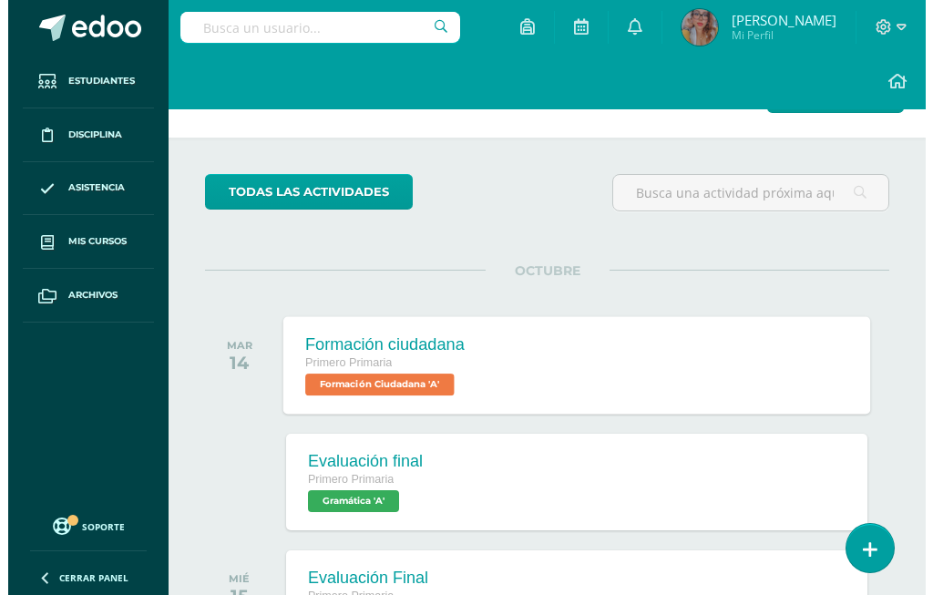
scroll to position [0, 0]
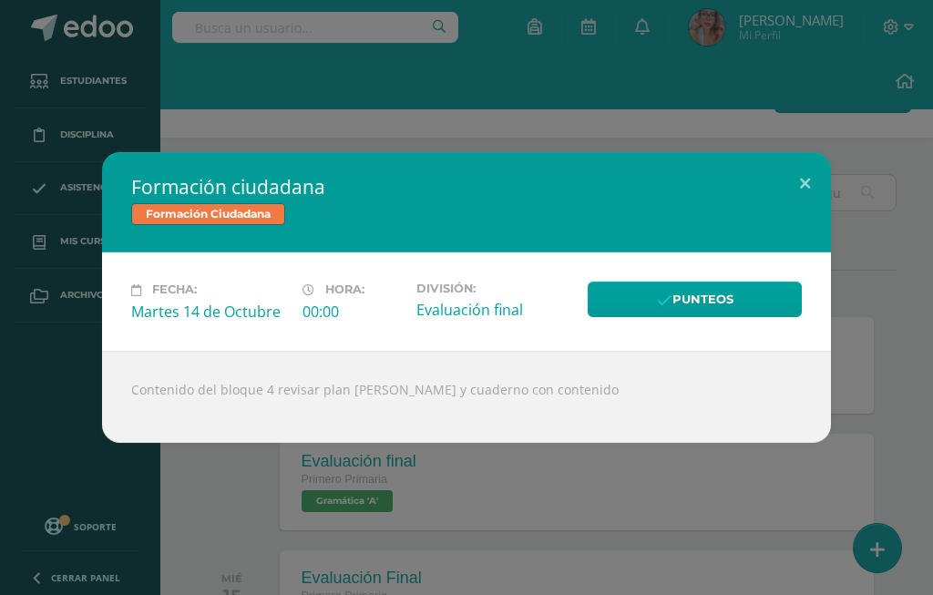
click at [649, 281] on div "Fecha: [DATE] Hora: 00:00 División: Evaluación final Punteos" at bounding box center [466, 300] width 729 height 97
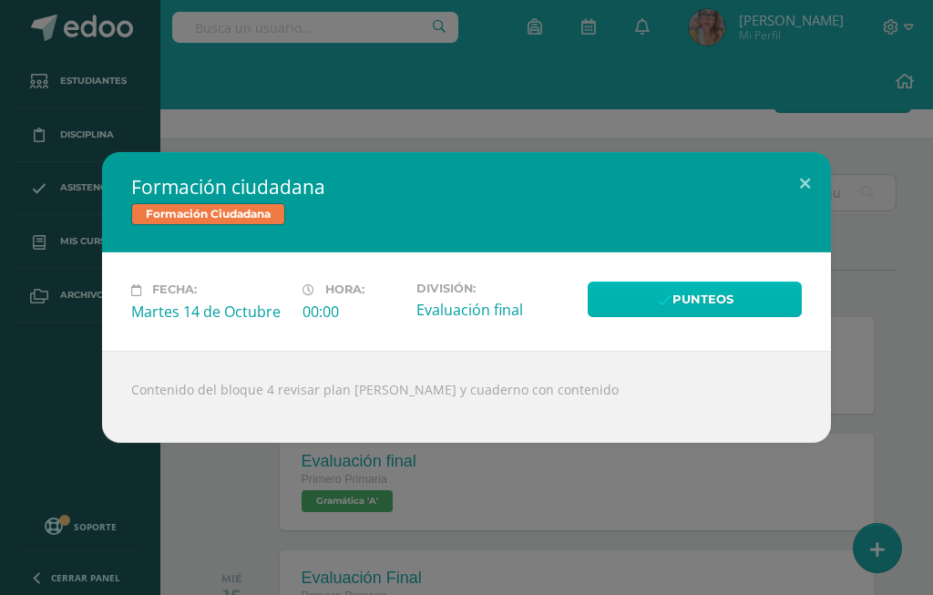
click at [655, 294] on link "Punteos" at bounding box center [695, 299] width 214 height 36
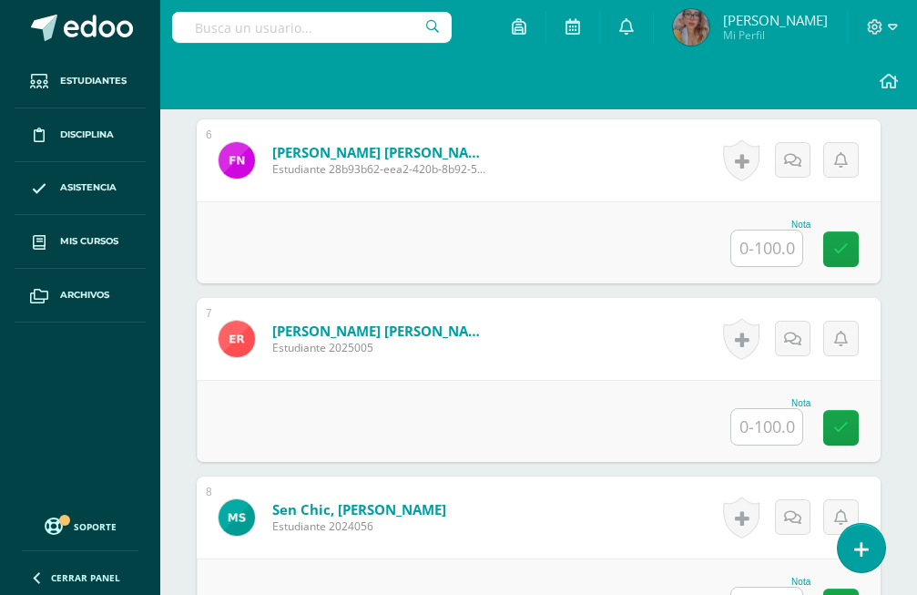
scroll to position [1783, 0]
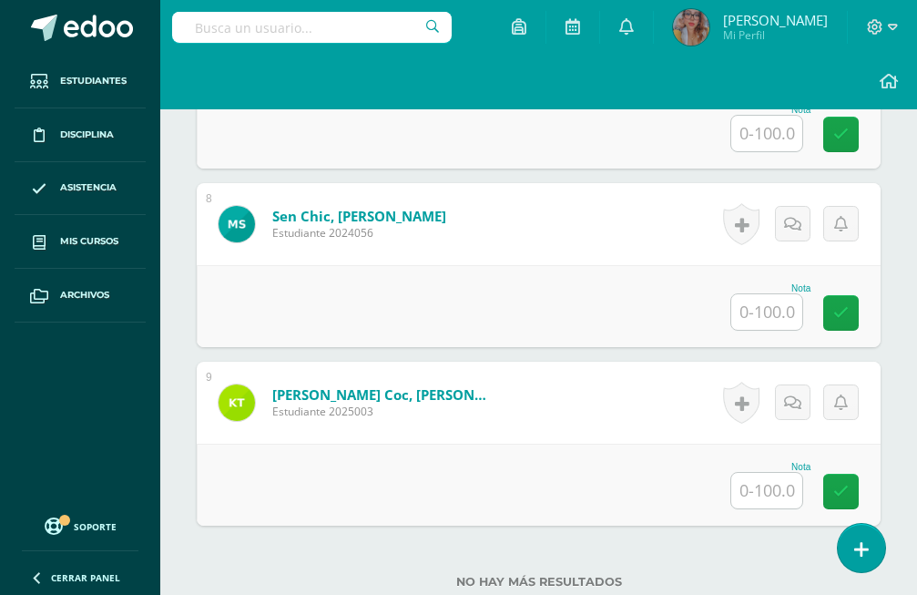
click at [772, 473] on input "text" at bounding box center [766, 491] width 71 height 36
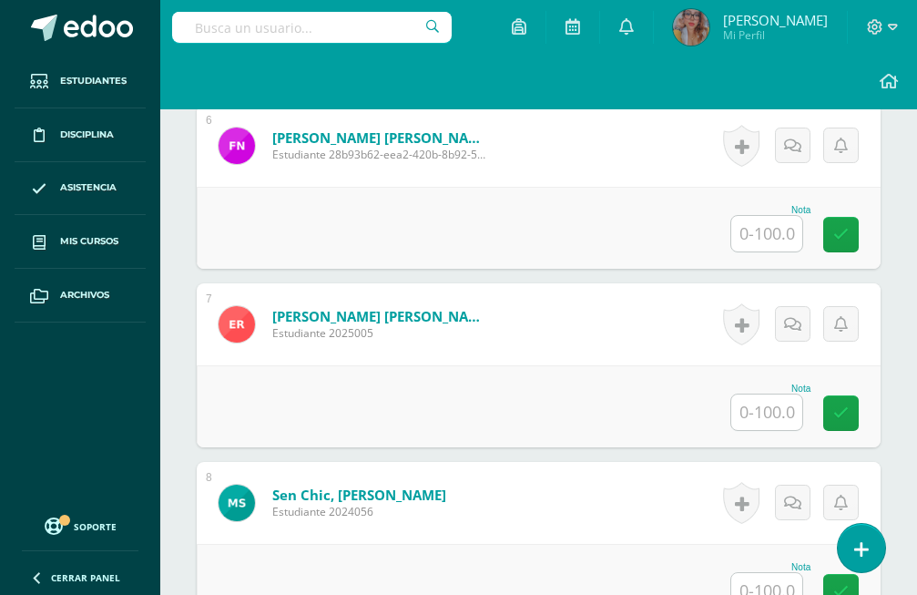
scroll to position [1225, 0]
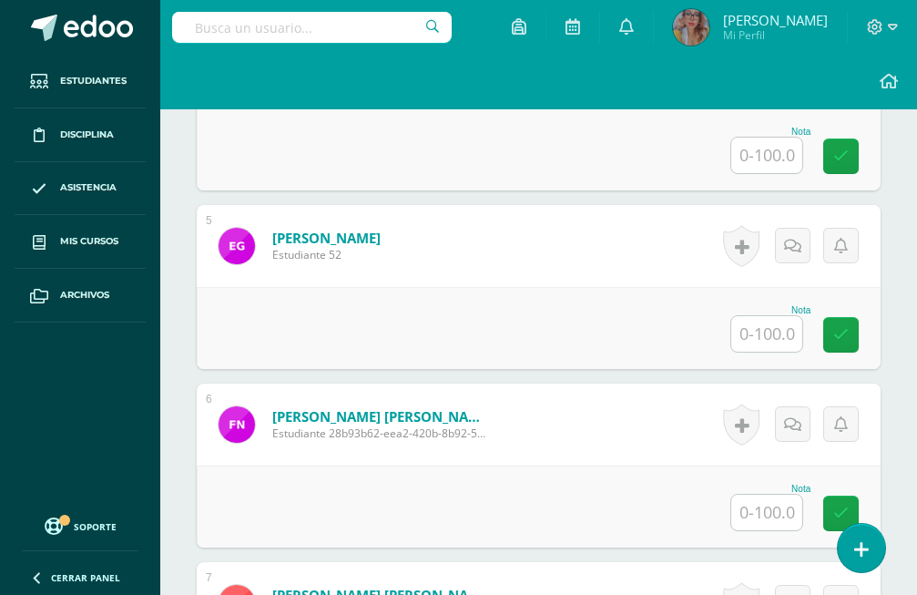
type input "80"
click at [793, 495] on input "text" at bounding box center [766, 513] width 71 height 36
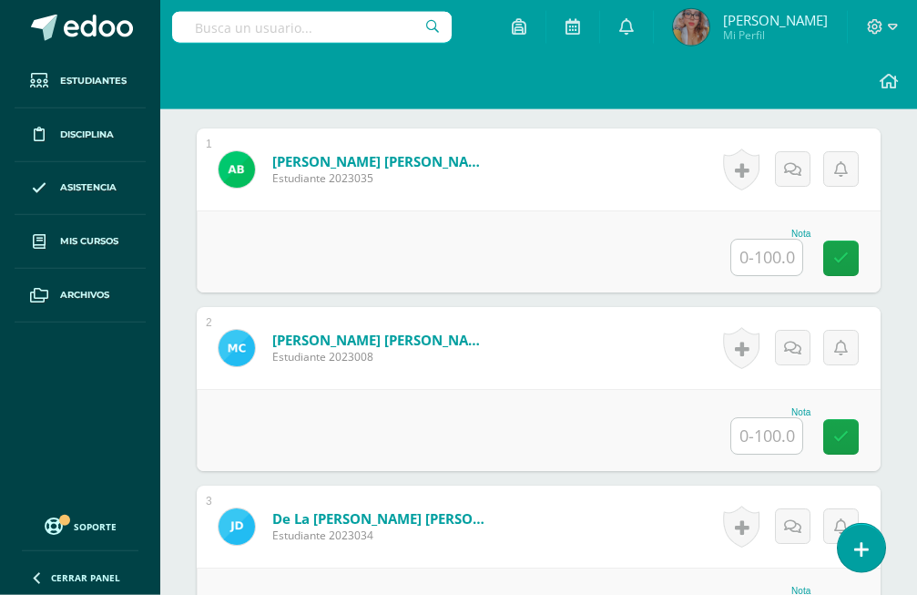
scroll to position [668, 0]
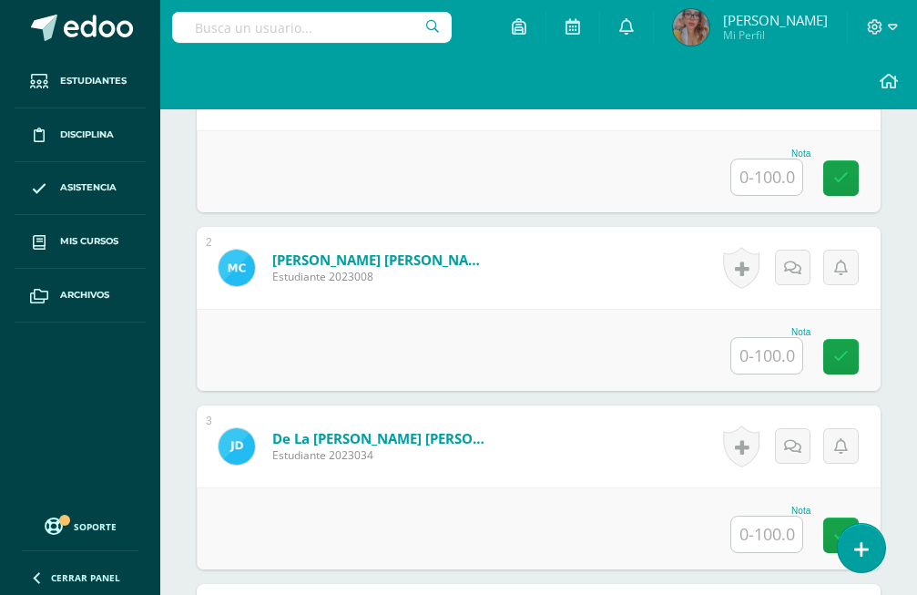
type input "70"
click at [761, 516] on input "text" at bounding box center [766, 534] width 71 height 36
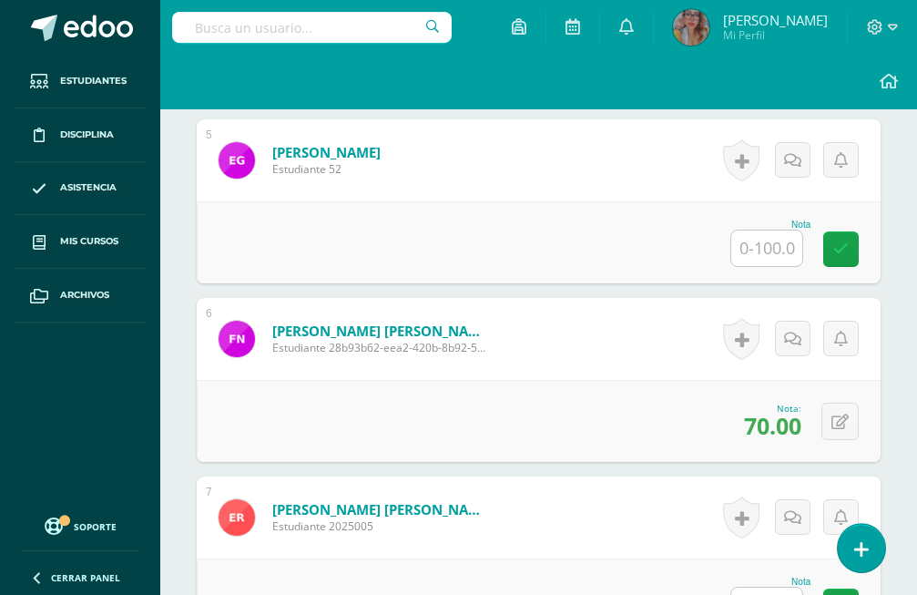
scroll to position [1318, 0]
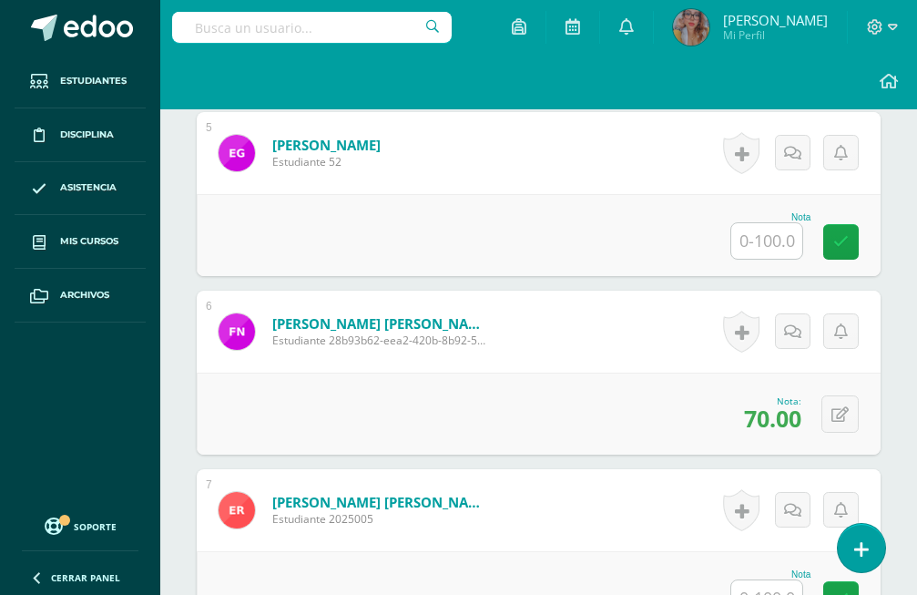
type input "100"
click at [762, 580] on input "text" at bounding box center [766, 598] width 71 height 36
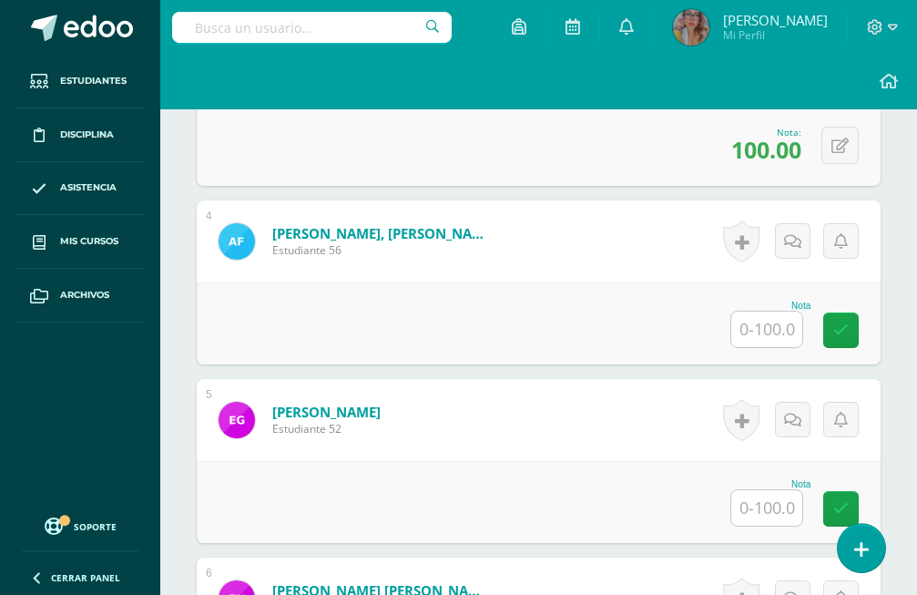
scroll to position [1039, 0]
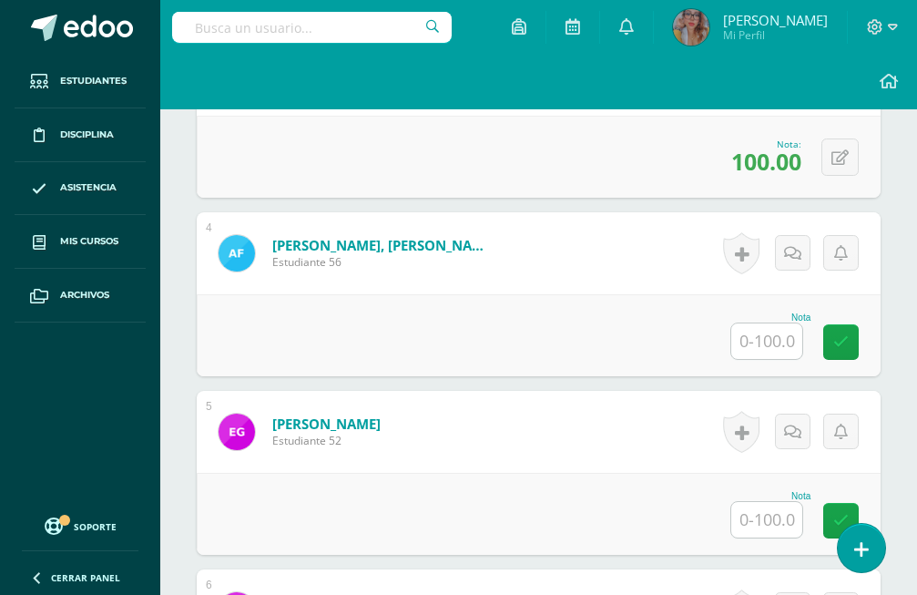
type input "100"
click at [786, 323] on input "text" at bounding box center [766, 341] width 71 height 36
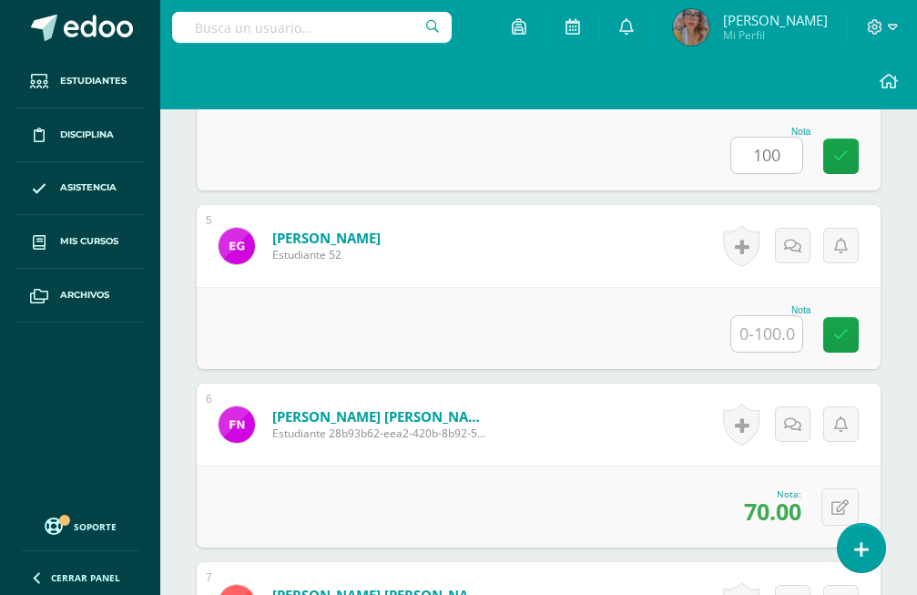
type input "100"
click at [760, 316] on input "text" at bounding box center [766, 334] width 71 height 36
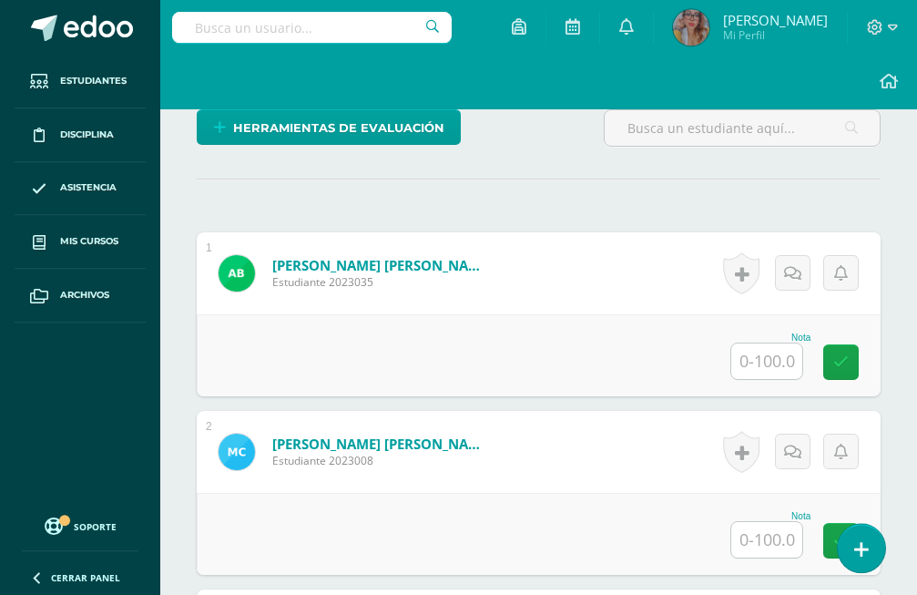
scroll to position [482, 0]
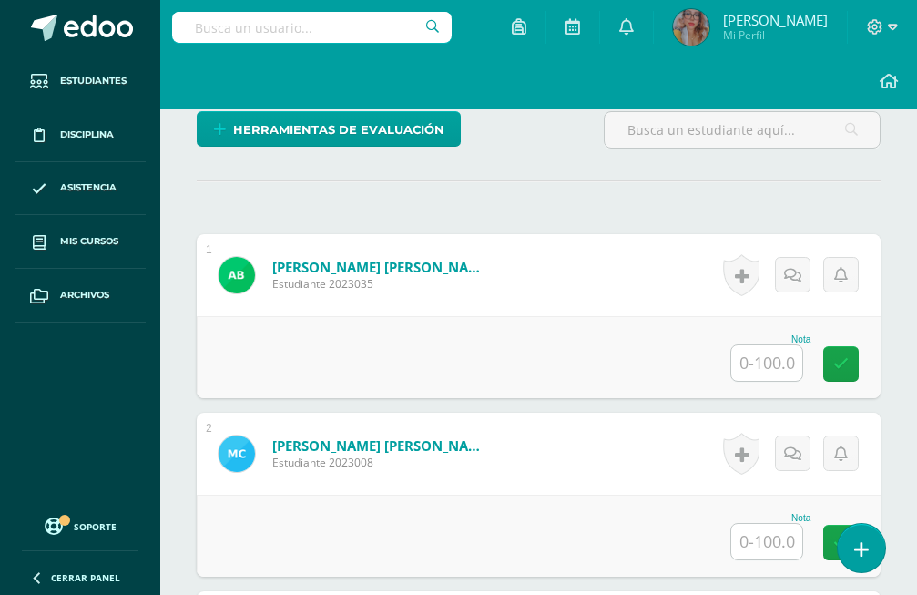
type input "90"
click at [772, 345] on input "text" at bounding box center [766, 363] width 71 height 36
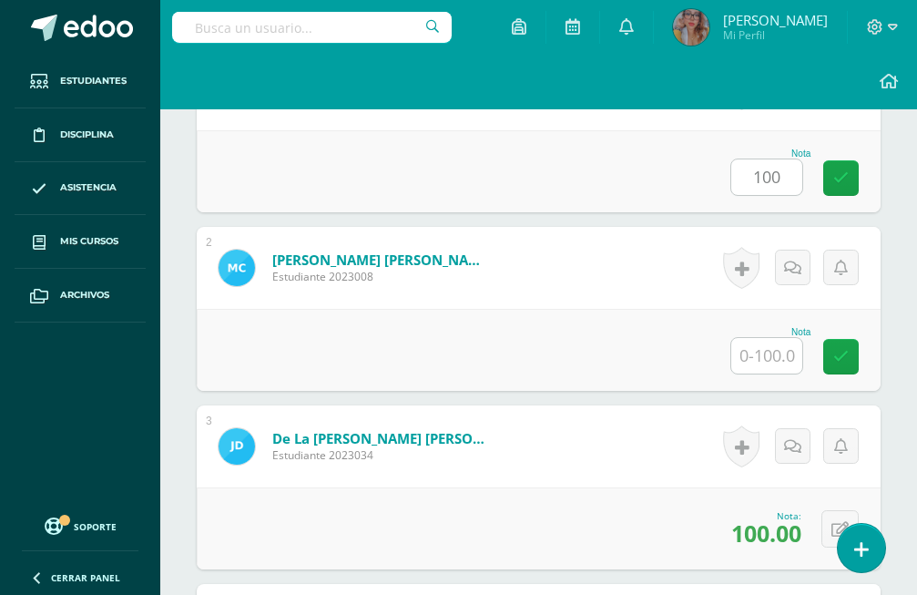
type input "100"
click at [786, 338] on input "text" at bounding box center [766, 356] width 71 height 36
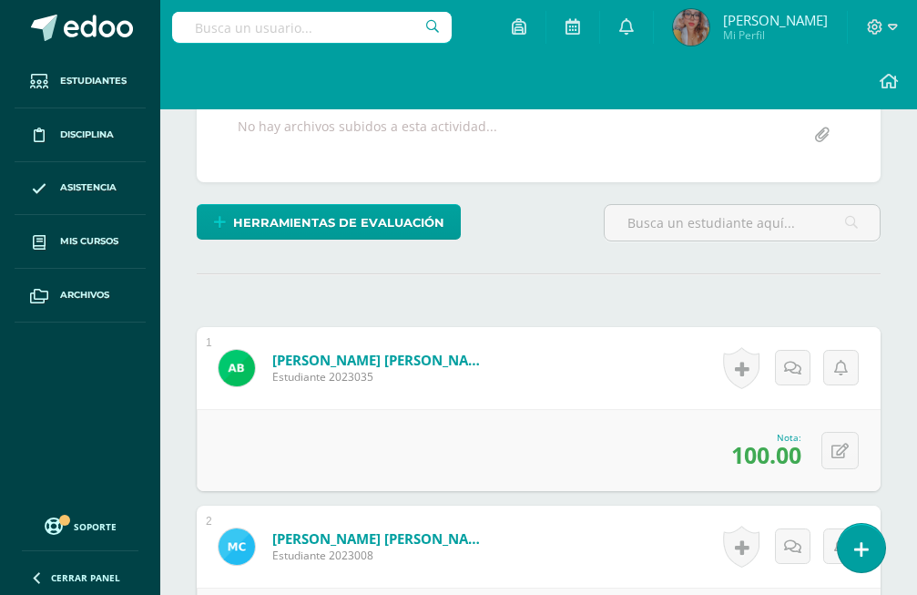
scroll to position [0, 0]
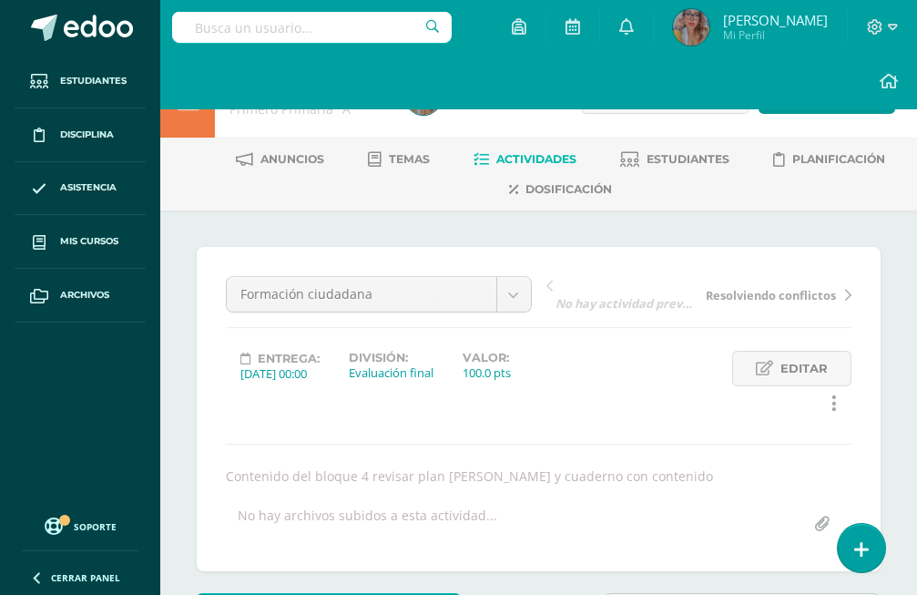
type input "90"
click at [527, 163] on span "Actividades" at bounding box center [536, 159] width 80 height 14
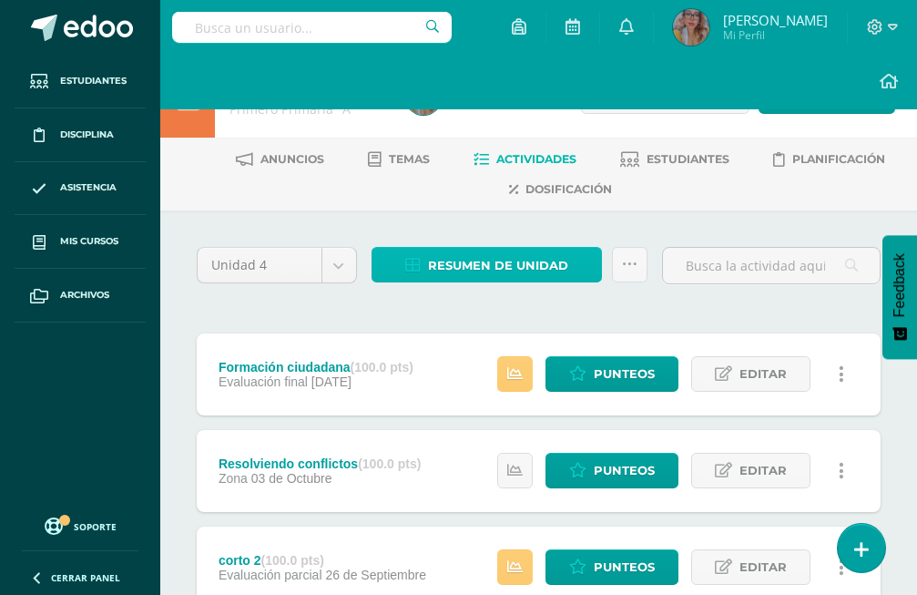
click at [497, 247] on link "Resumen de unidad" at bounding box center [487, 265] width 231 height 36
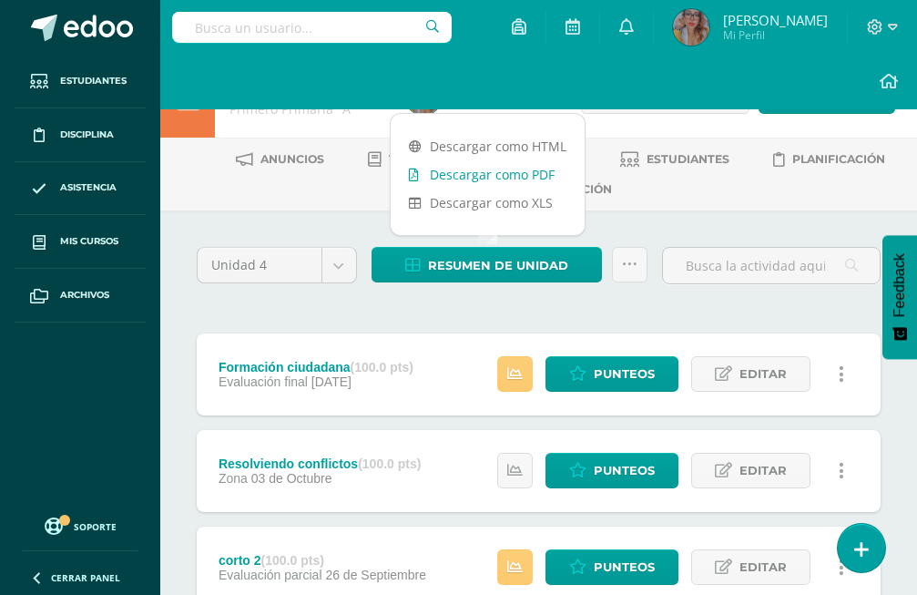
click at [507, 175] on link "Descargar como PDF" at bounding box center [488, 174] width 194 height 28
click at [494, 171] on link "Descargar como PDF" at bounding box center [488, 174] width 194 height 28
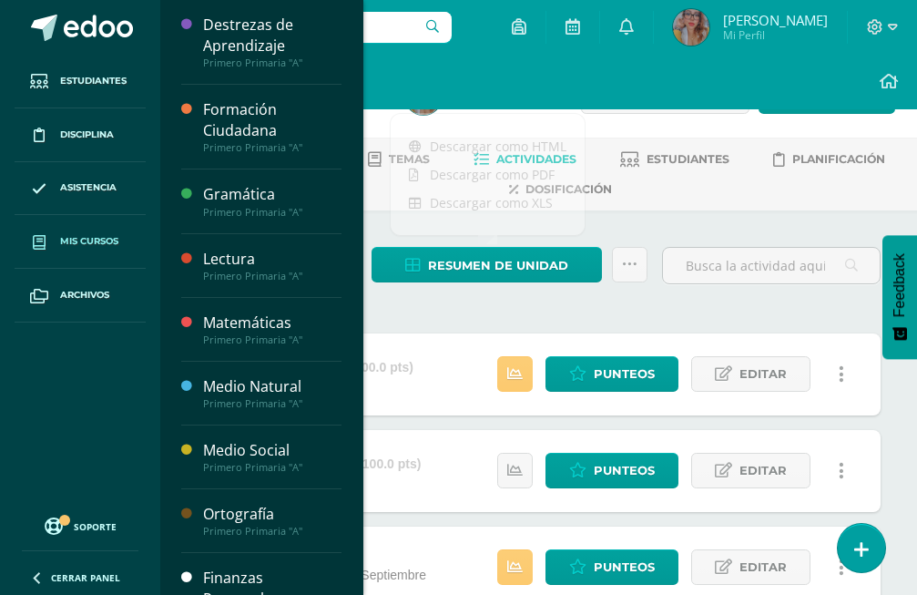
click at [110, 243] on span "Mis cursos" at bounding box center [89, 241] width 58 height 15
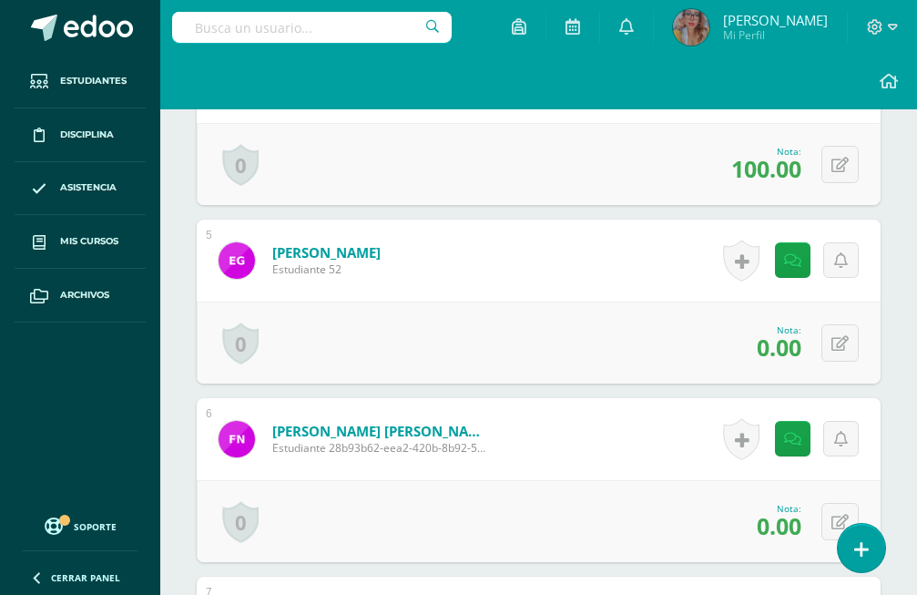
scroll to position [1304, 0]
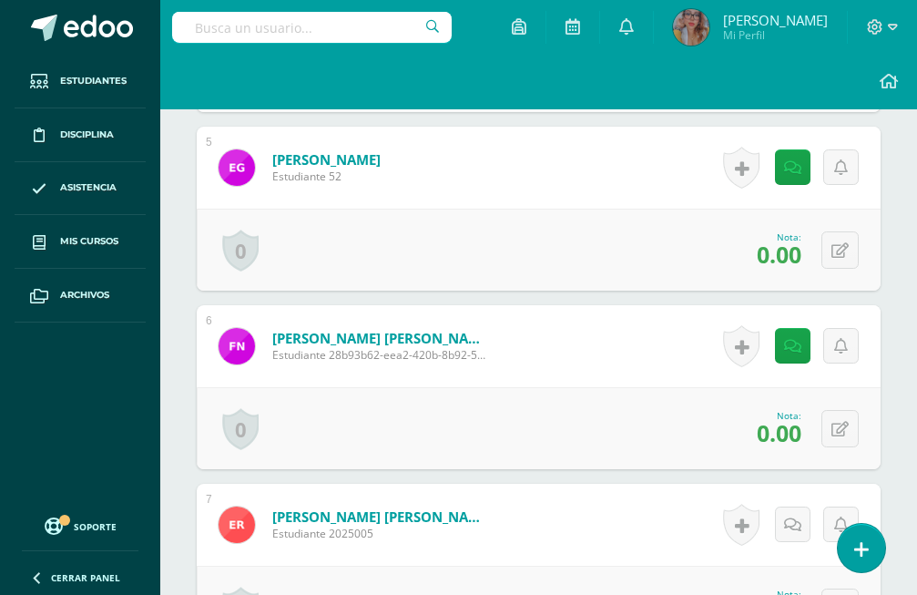
click at [797, 239] on span "0.00" at bounding box center [779, 254] width 45 height 31
click at [856, 231] on button at bounding box center [840, 249] width 37 height 37
type input "90"
click at [804, 328] on link at bounding box center [793, 346] width 36 height 36
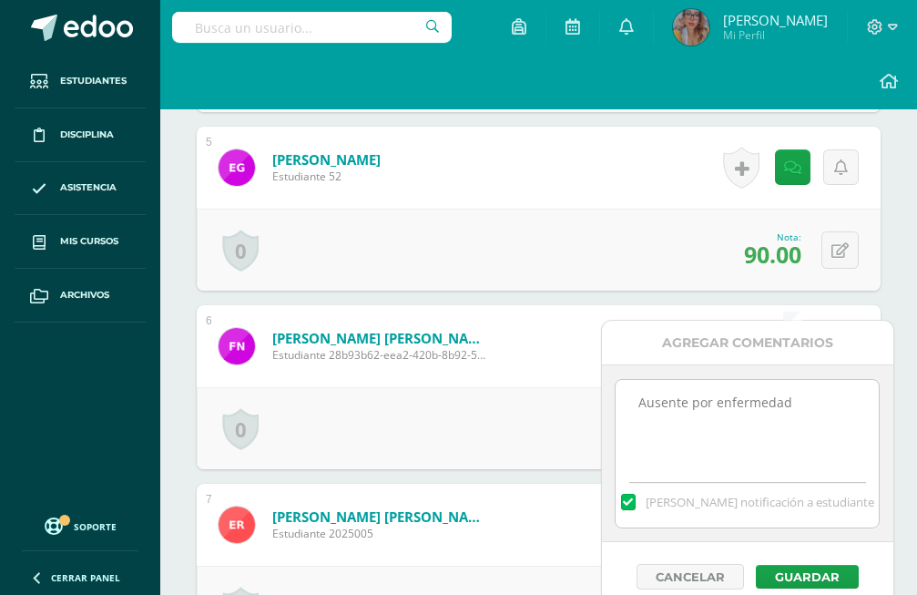
click at [799, 339] on icon at bounding box center [792, 346] width 17 height 15
click at [527, 400] on div "0 Logros Logros obtenidos Aún no hay logros agregados Nota: 0.00" at bounding box center [539, 428] width 684 height 82
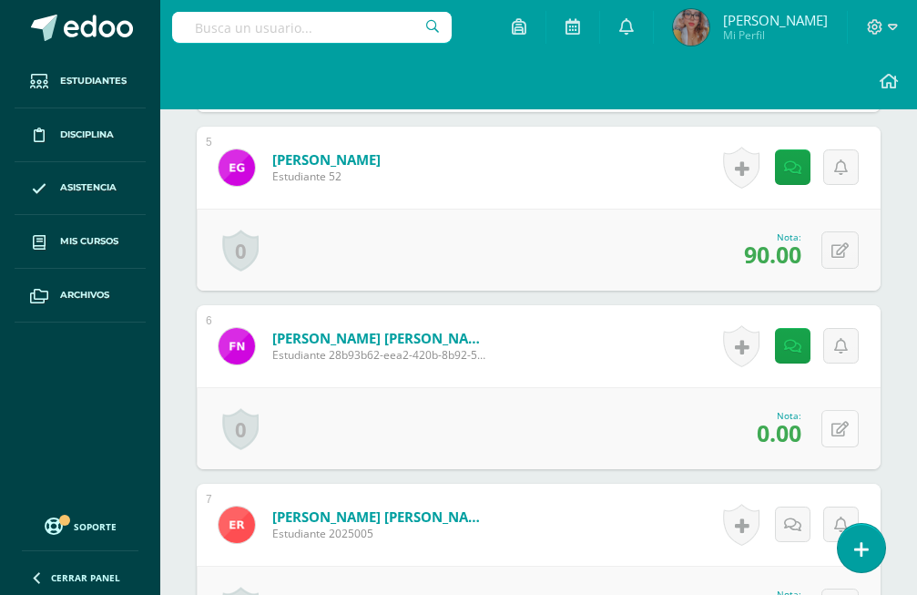
click at [832, 410] on button at bounding box center [840, 428] width 37 height 37
type input "70"
click at [537, 387] on div "Nota 70" at bounding box center [539, 428] width 684 height 82
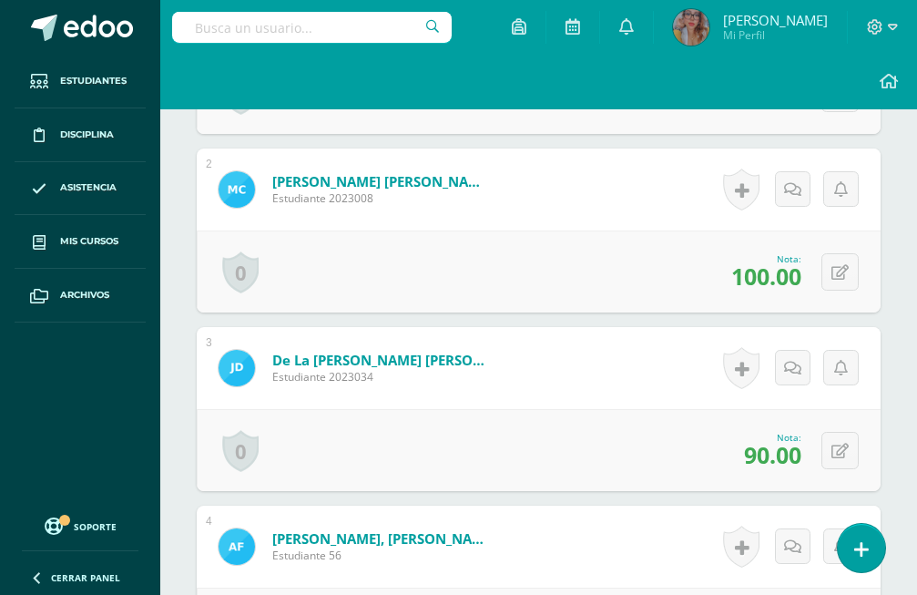
scroll to position [467, 0]
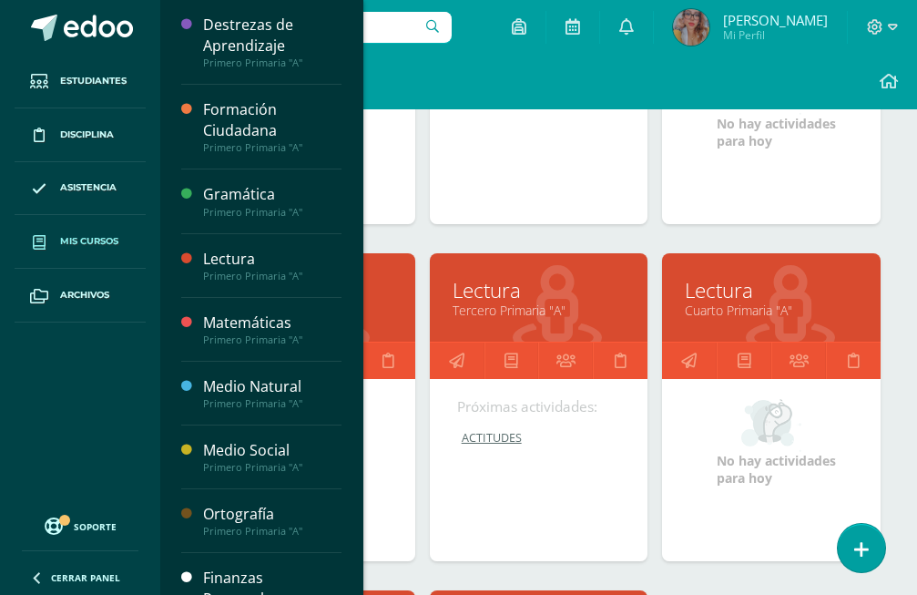
scroll to position [1481, 0]
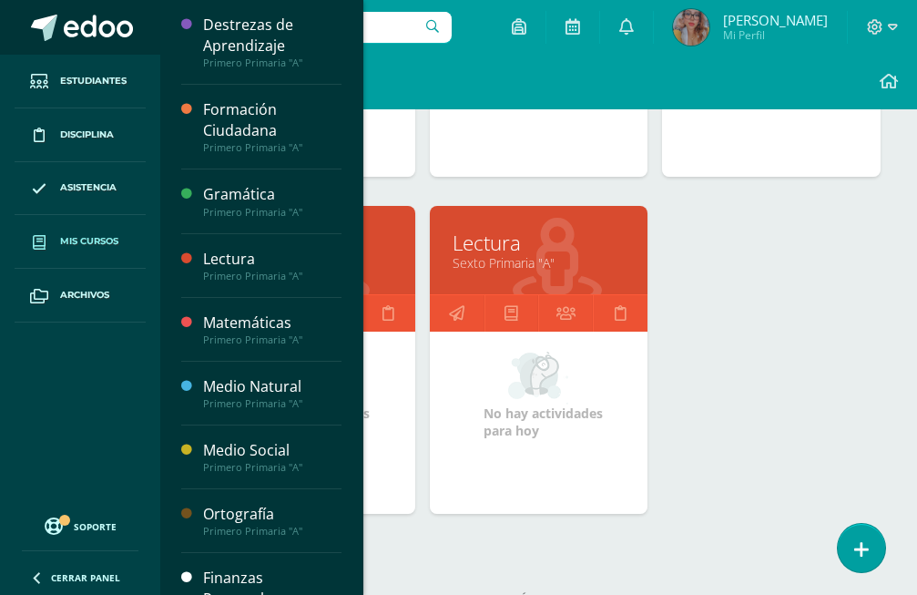
click at [44, 32] on span at bounding box center [44, 28] width 26 height 26
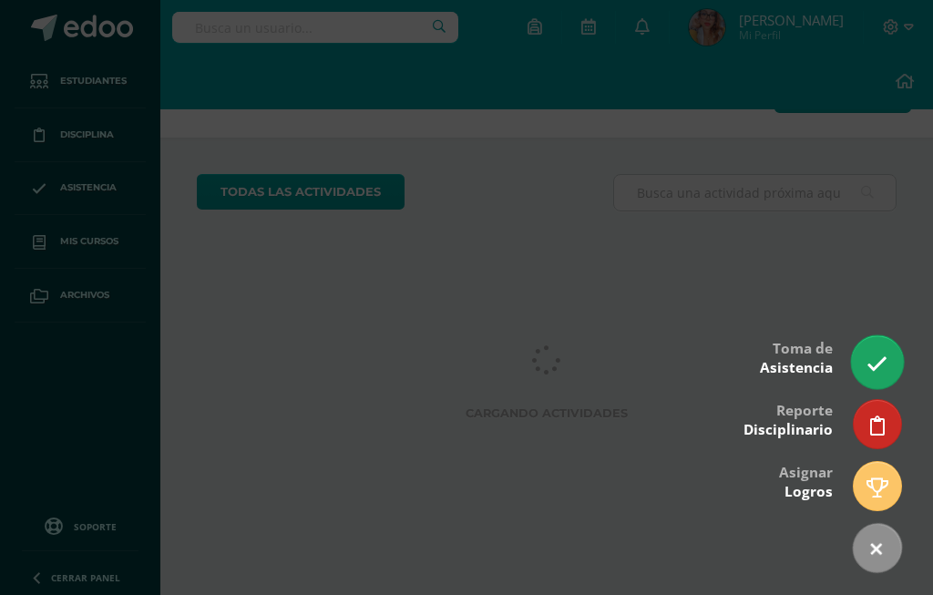
click at [867, 357] on icon at bounding box center [876, 363] width 21 height 21
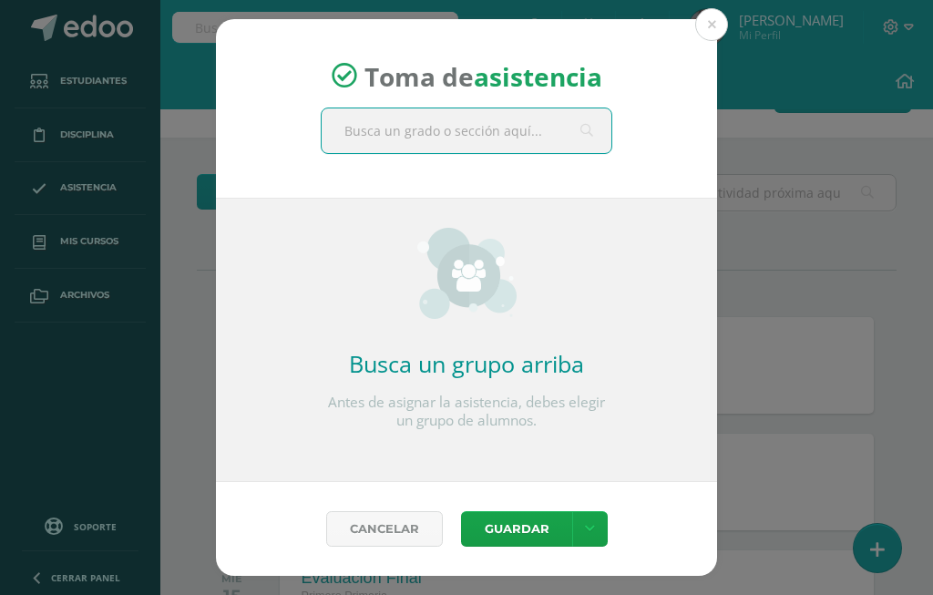
click at [387, 143] on input "text" at bounding box center [467, 130] width 290 height 45
type input "mate"
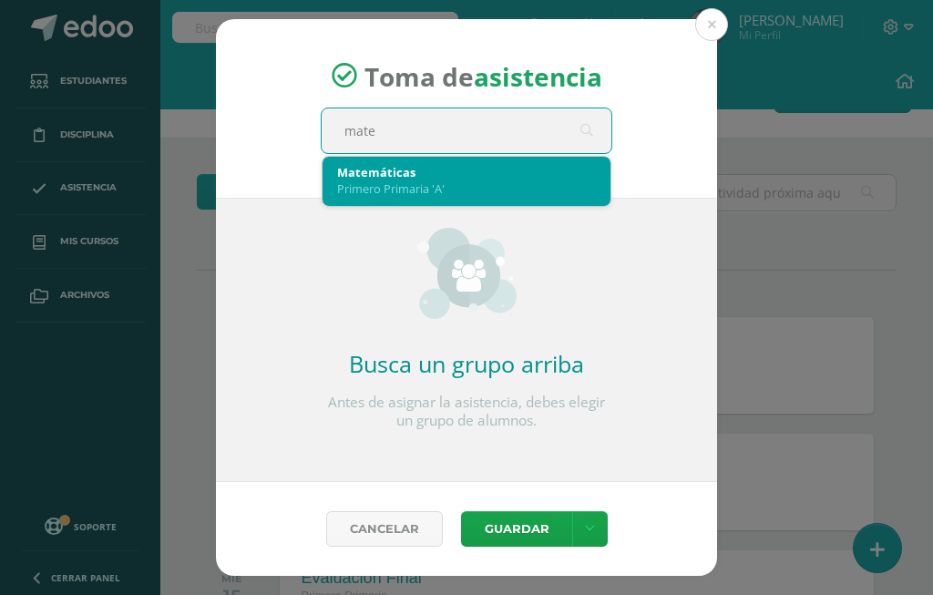
click at [424, 203] on div "Matemáticas Primero Primaria 'A'" at bounding box center [466, 180] width 259 height 47
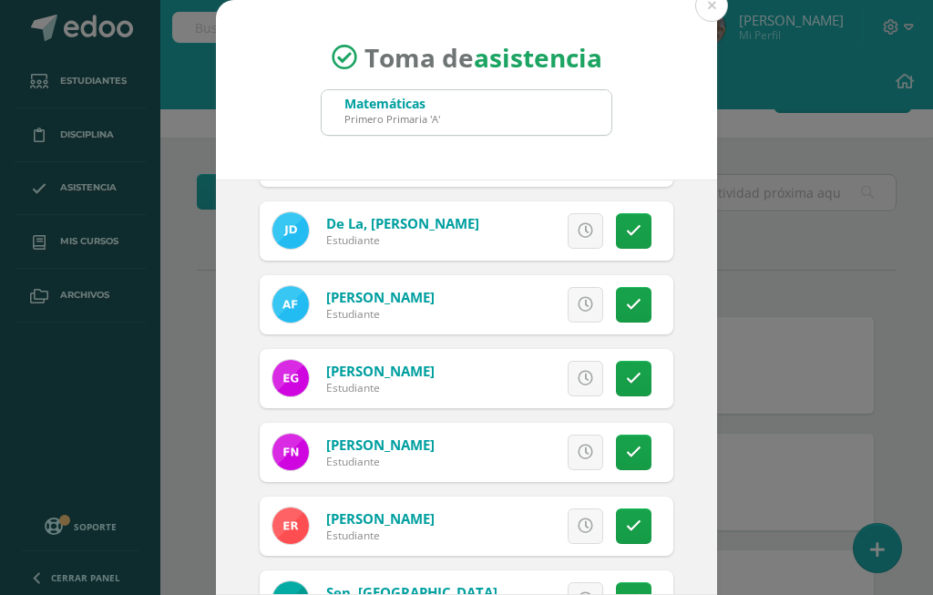
scroll to position [346, 0]
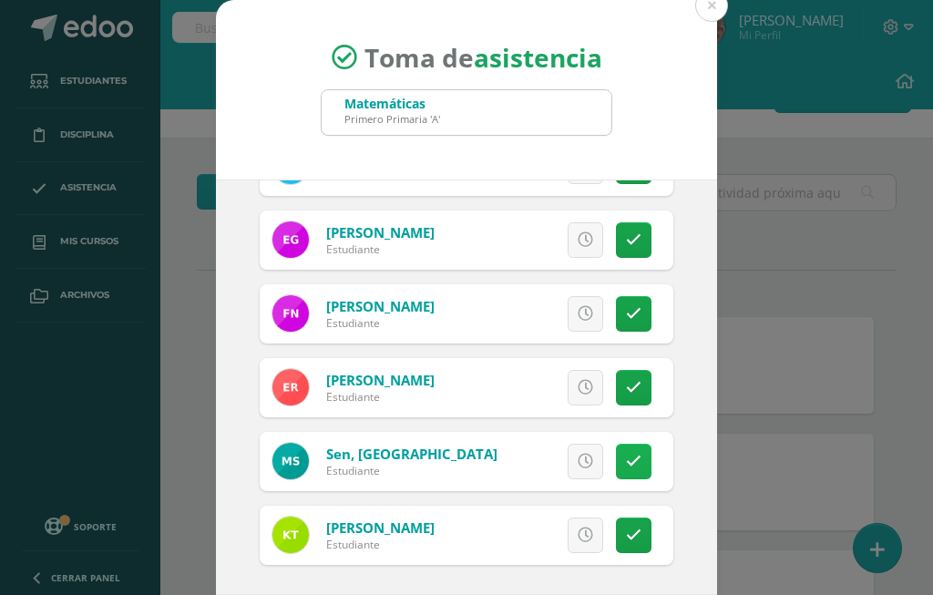
click at [616, 467] on link at bounding box center [634, 462] width 36 height 36
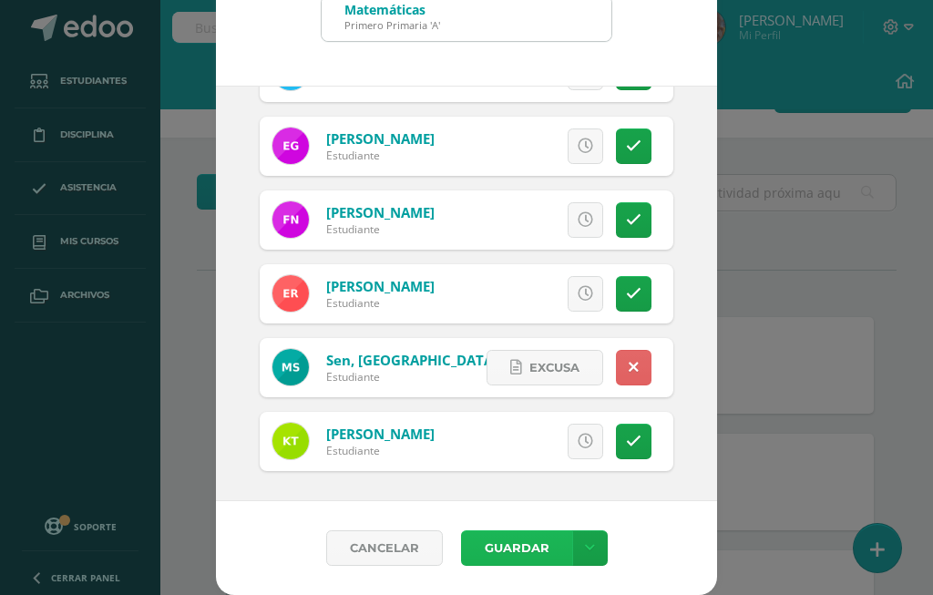
click at [514, 556] on button "Guardar" at bounding box center [516, 548] width 111 height 36
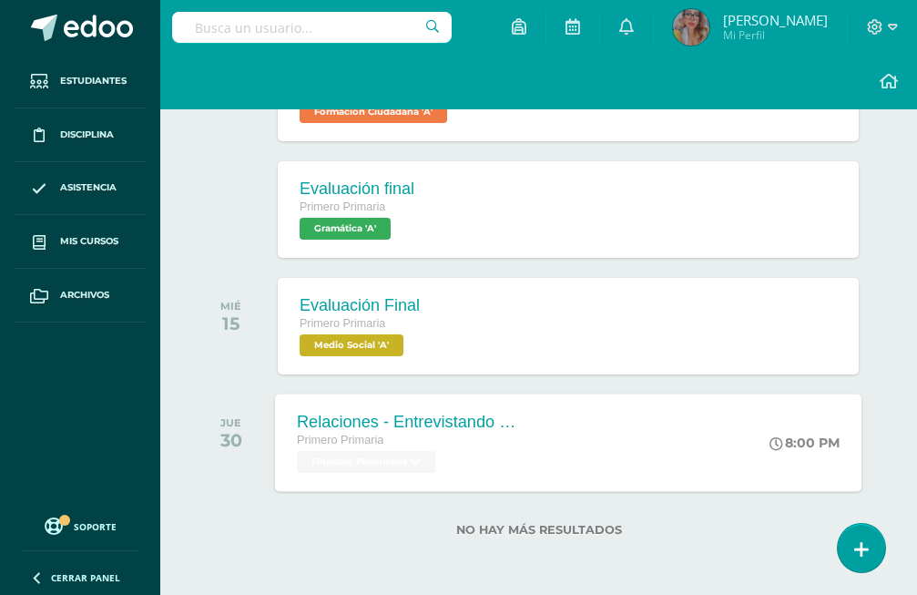
scroll to position [2, 0]
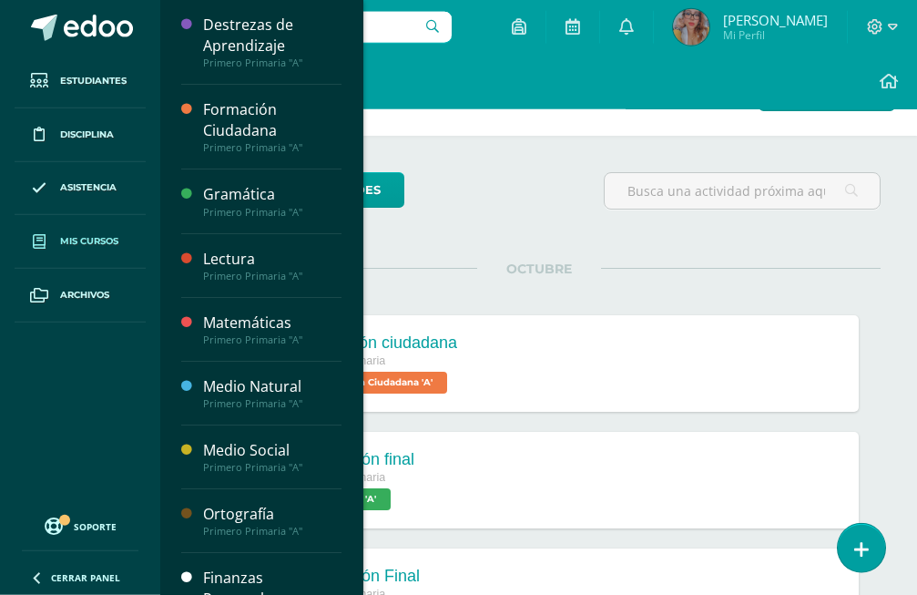
click at [66, 238] on span "Mis cursos" at bounding box center [89, 241] width 58 height 15
click at [80, 250] on link "Mis cursos" at bounding box center [80, 242] width 131 height 54
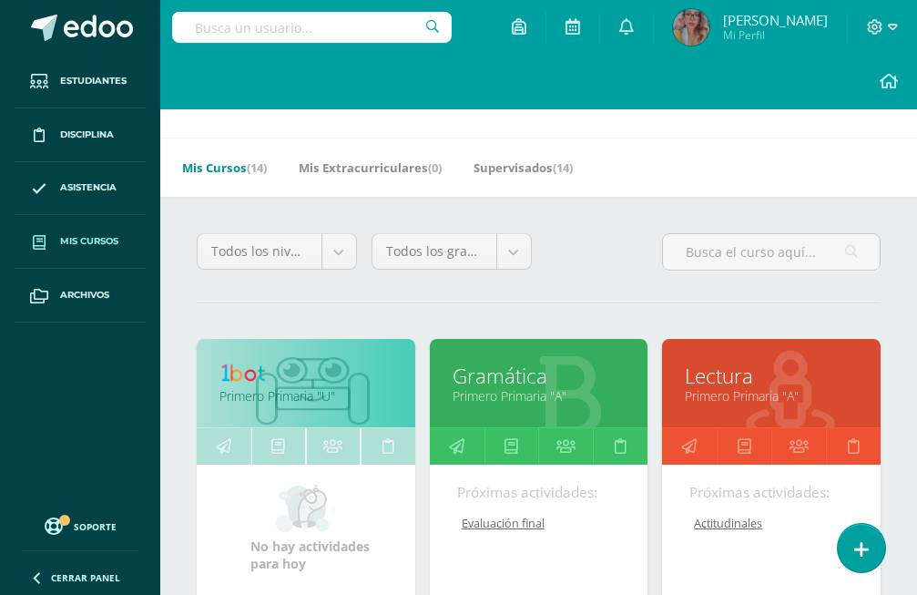
click at [332, 375] on img at bounding box center [313, 391] width 114 height 69
click at [319, 387] on link "Primero Primaria "U"" at bounding box center [306, 395] width 173 height 17
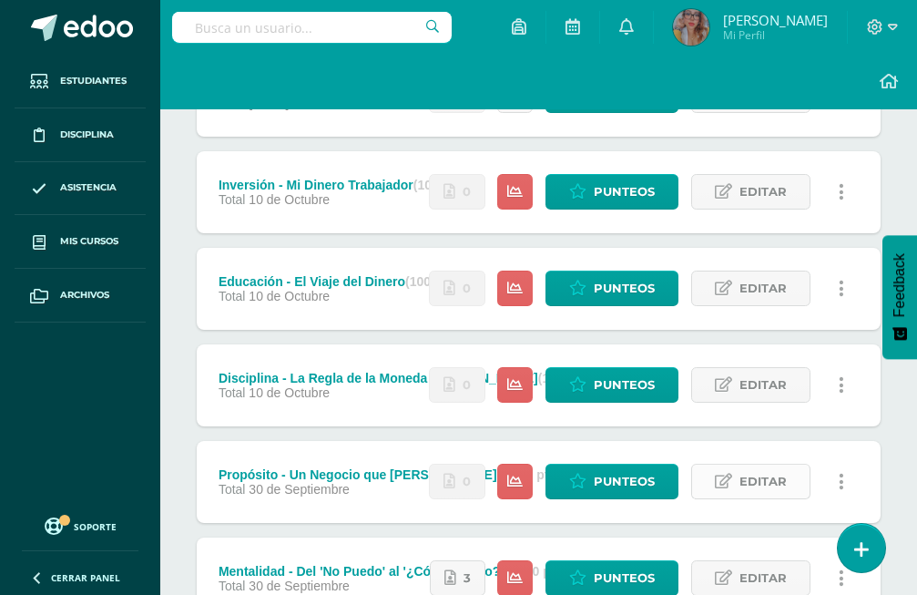
scroll to position [354, 0]
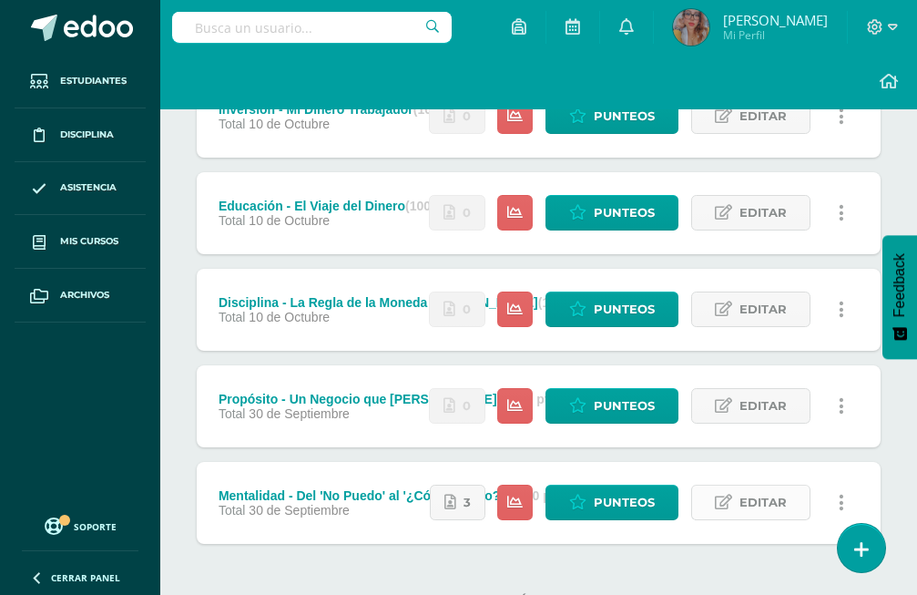
click at [743, 486] on span "Editar" at bounding box center [763, 503] width 47 height 34
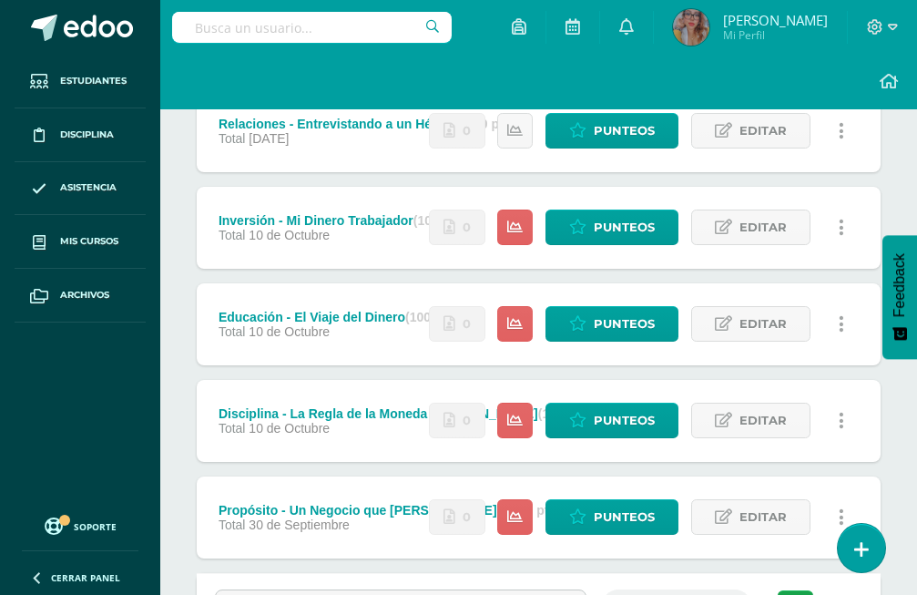
scroll to position [0, 0]
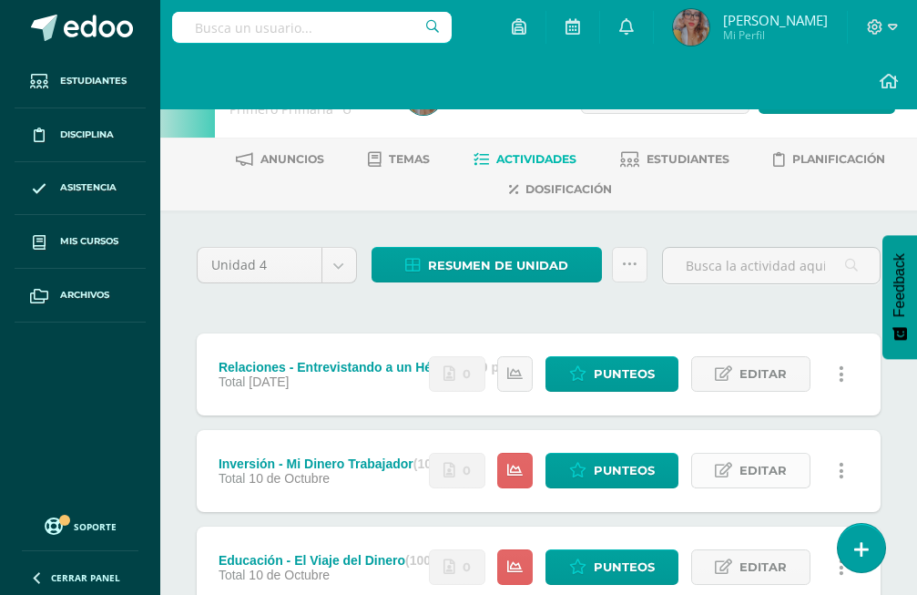
click at [747, 454] on span "Editar" at bounding box center [763, 471] width 47 height 34
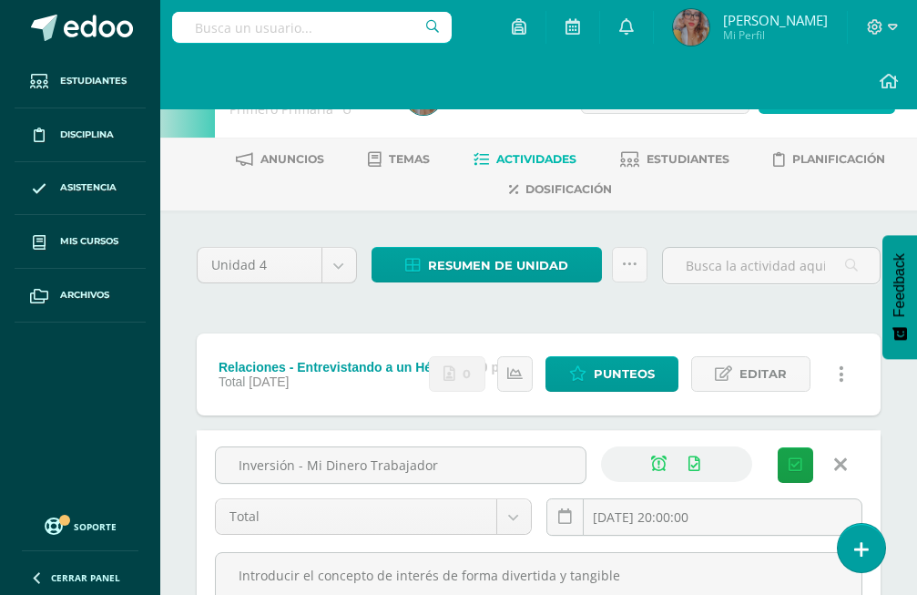
click at [823, 97] on span "Actividad" at bounding box center [837, 96] width 70 height 34
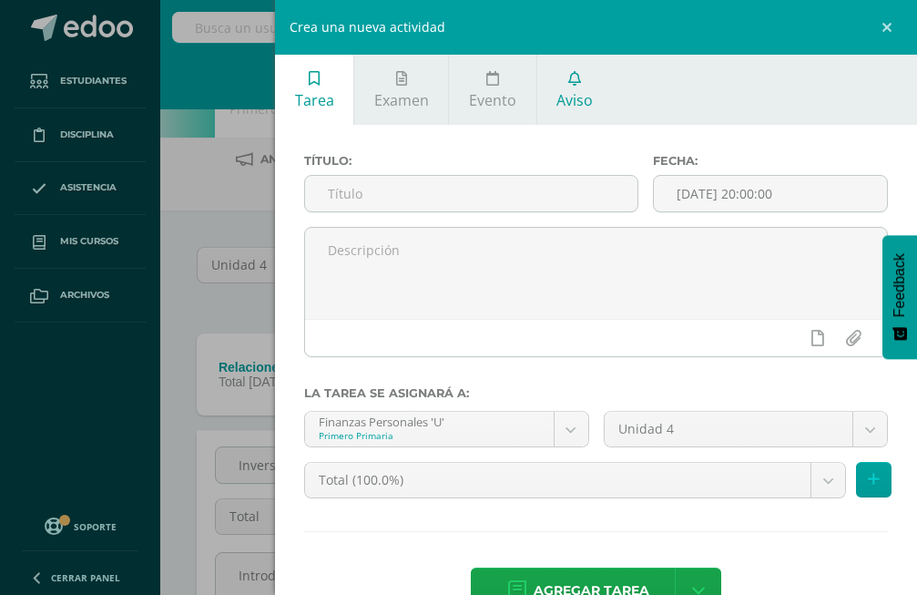
click at [565, 100] on span "Aviso" at bounding box center [575, 100] width 36 height 20
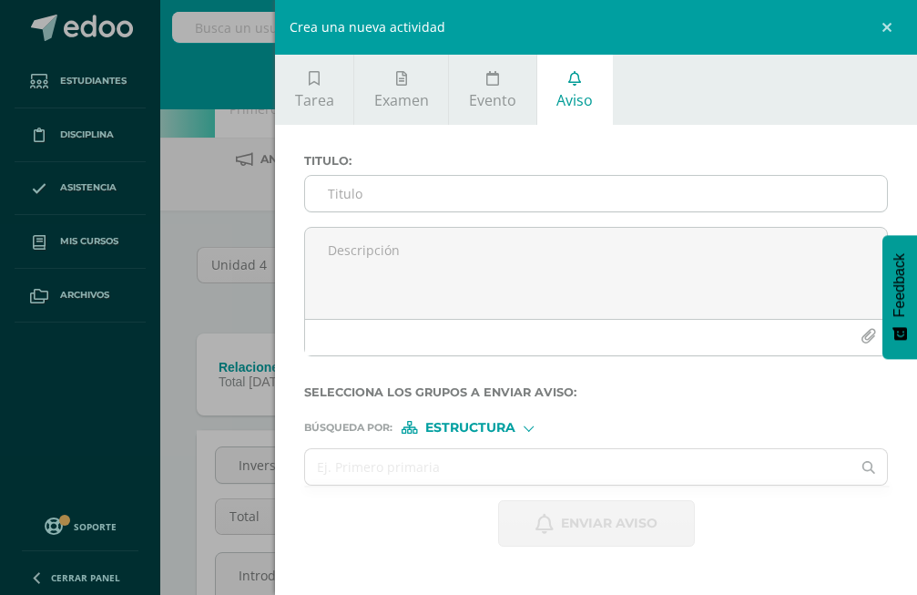
click at [428, 203] on input "Titulo :" at bounding box center [596, 194] width 582 height 36
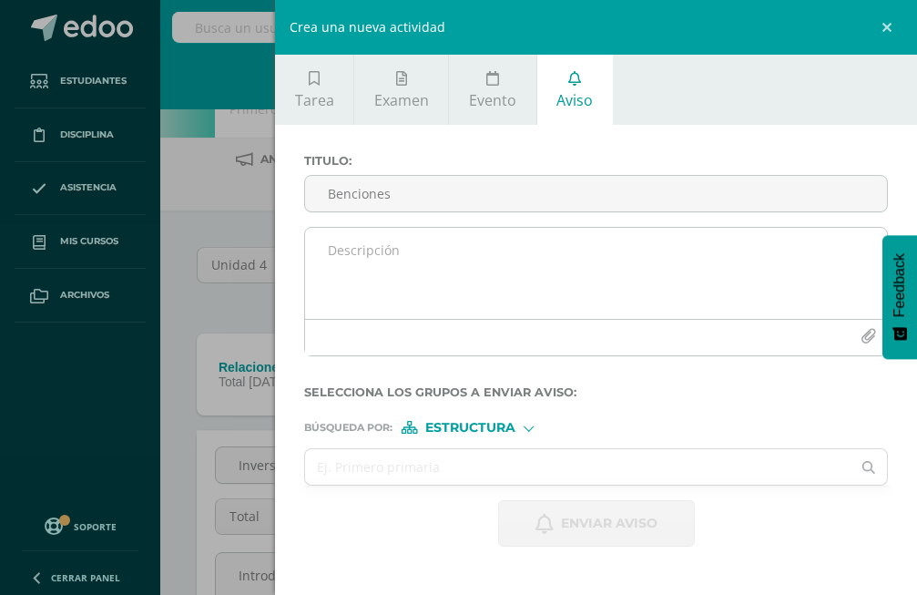
type input "Benciones"
click at [423, 291] on textarea at bounding box center [596, 273] width 582 height 91
type textarea "n"
type textarea "b"
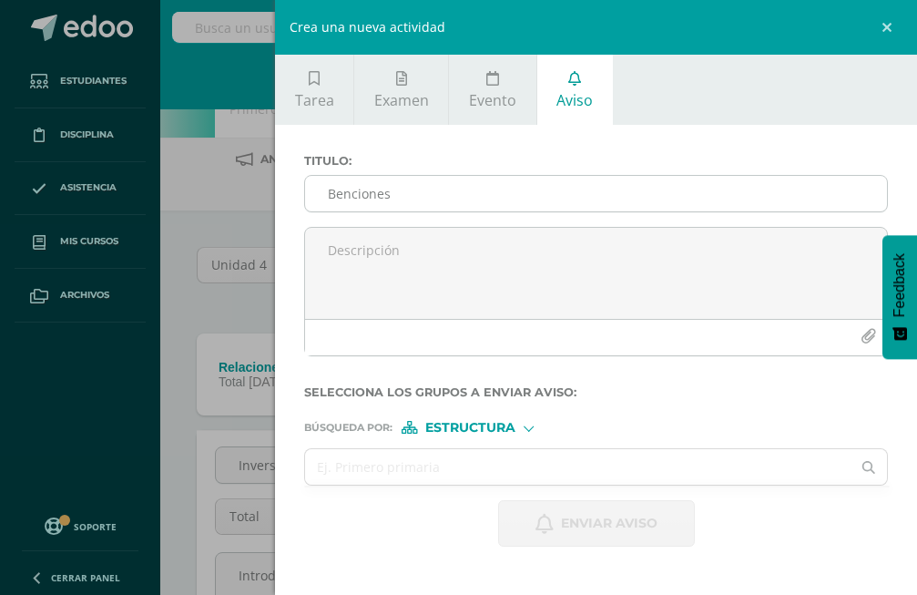
click at [391, 184] on input "Benciones" at bounding box center [596, 194] width 582 height 36
type input "B"
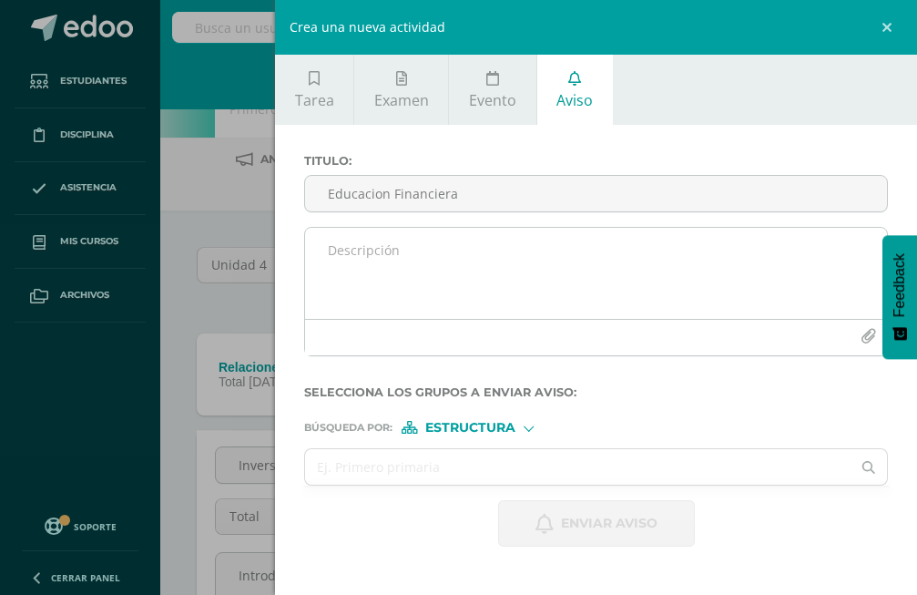
type input "Educacion Financiera"
click at [413, 250] on textarea at bounding box center [596, 273] width 582 height 91
drag, startPoint x: 361, startPoint y: 238, endPoint x: 364, endPoint y: 248, distance: 10.7
click at [361, 271] on textarea "Bendiciones en sus hogares" at bounding box center [596, 273] width 582 height 91
click at [496, 250] on textarea "Bendiciones en sus hogares" at bounding box center [596, 273] width 582 height 91
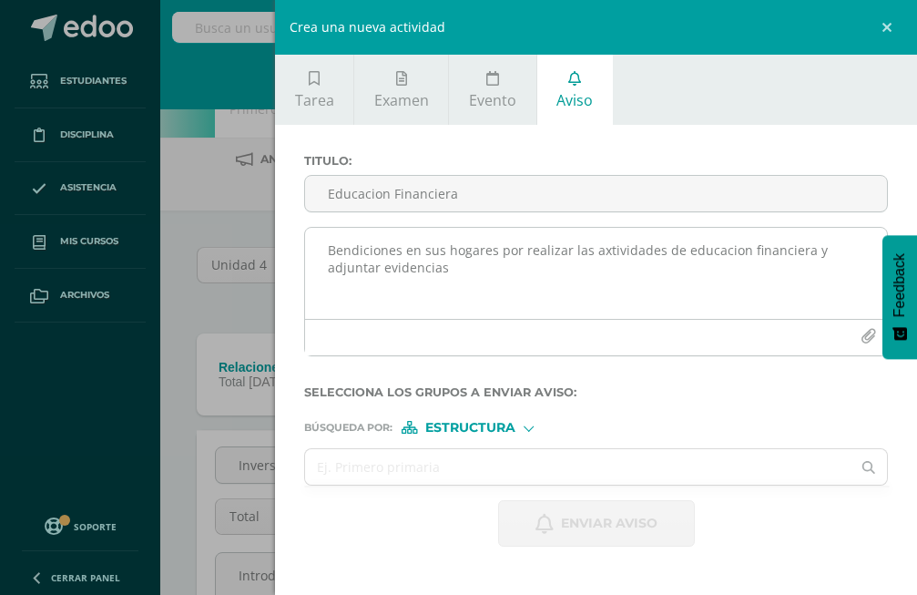
click at [761, 297] on textarea "Bendiciones en sus hogares por realizar las axtividades de educacion financiera…" at bounding box center [596, 273] width 582 height 91
click at [567, 270] on textarea "Bendiciones en sus hogares por realizar las axtividades de educacion financiera…" at bounding box center [596, 273] width 582 height 91
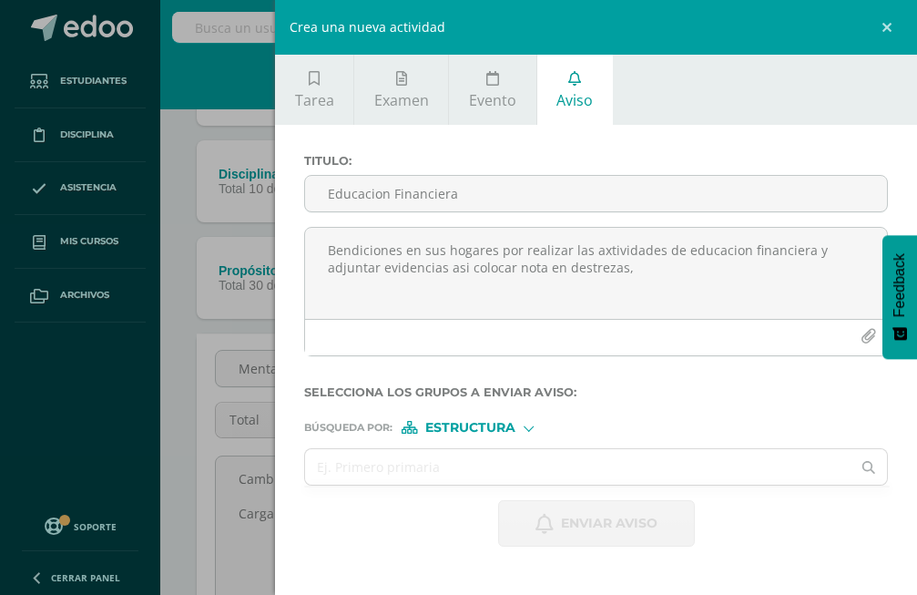
scroll to position [875, 0]
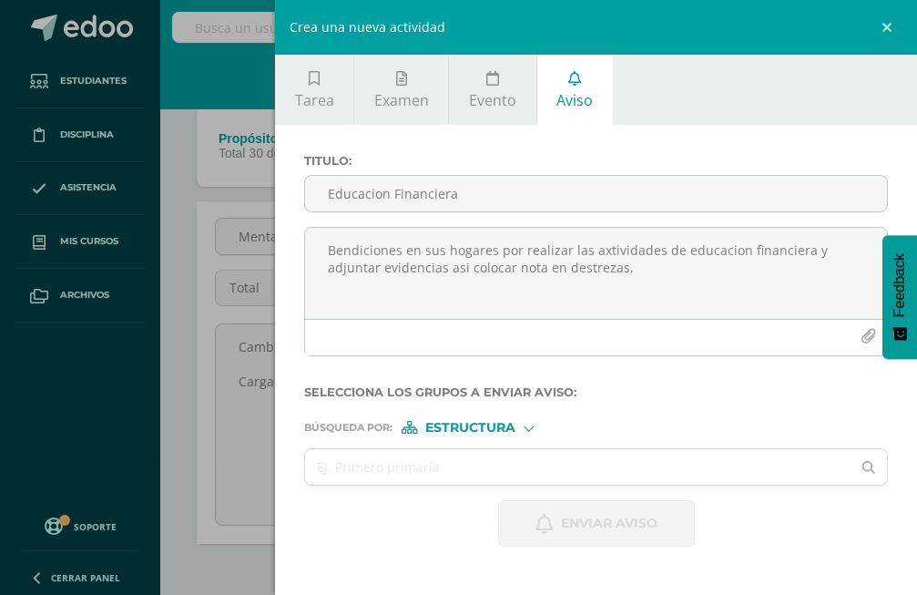
type textarea "Bendiciones en sus hogares por realizar las axtividades de educacion financiera…"
click at [531, 425] on div at bounding box center [529, 427] width 10 height 10
click at [501, 446] on span "Estructura" at bounding box center [492, 451] width 90 height 10
click at [372, 474] on input "text" at bounding box center [578, 467] width 546 height 36
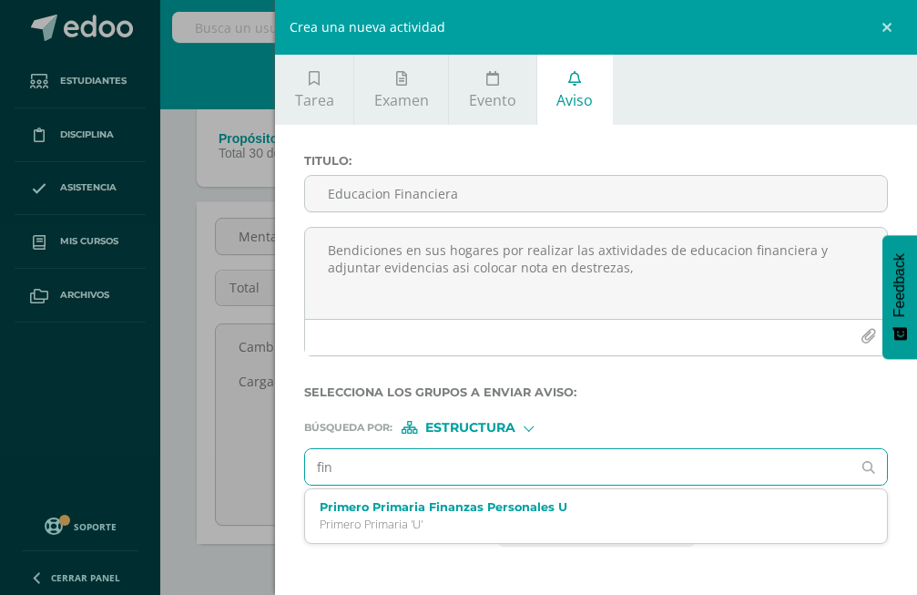
type input "fina"
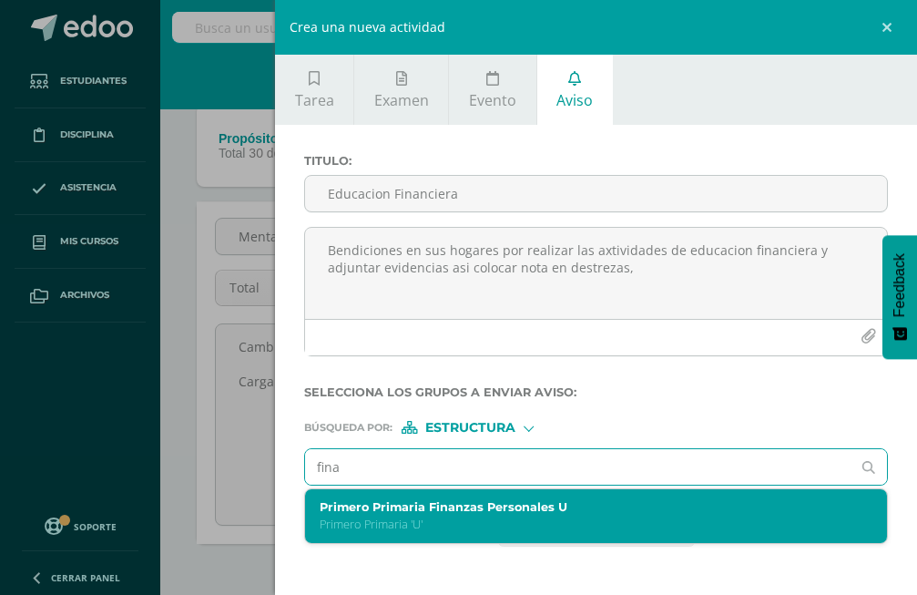
click at [422, 529] on p "Primero Primaria 'U'" at bounding box center [584, 523] width 528 height 15
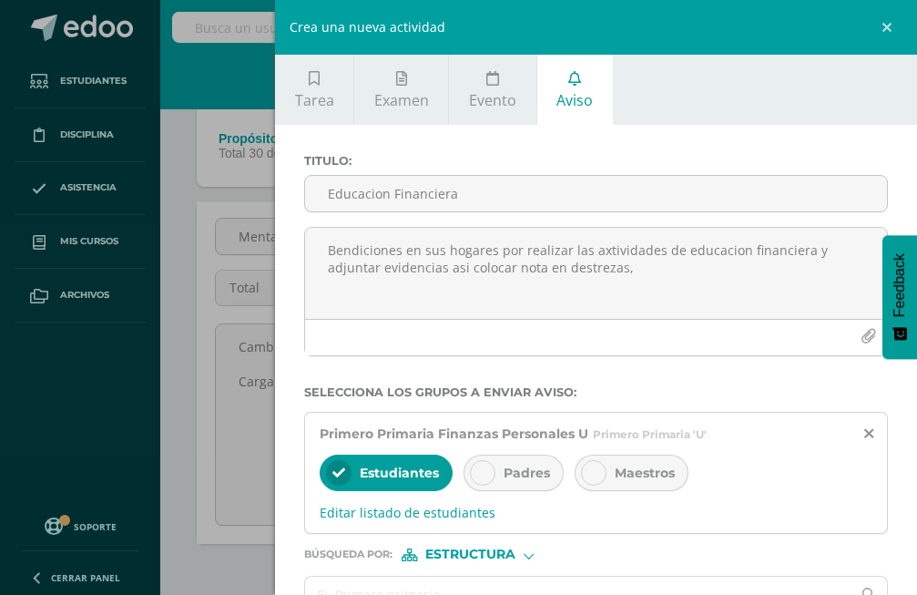
scroll to position [104, 0]
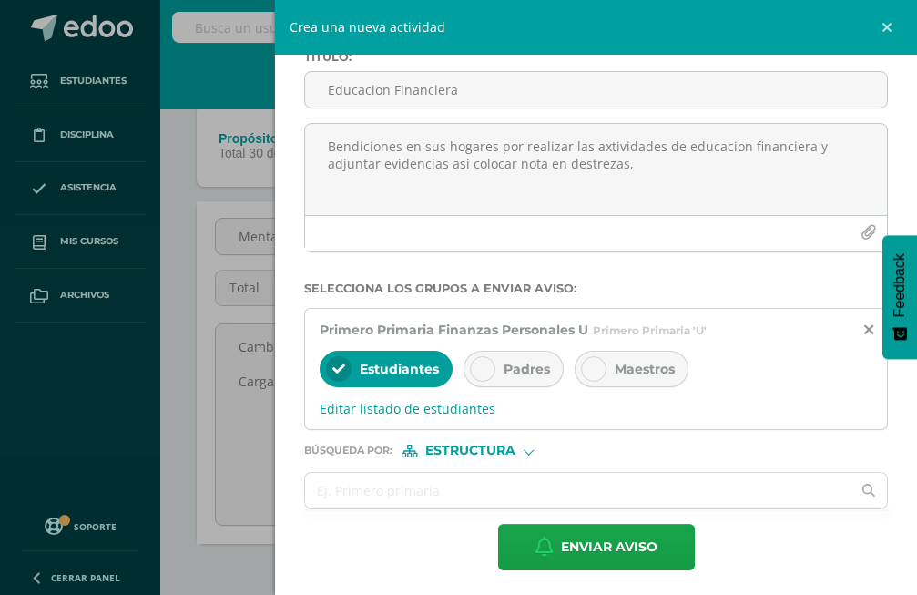
click at [530, 379] on div "Padres" at bounding box center [514, 369] width 100 height 36
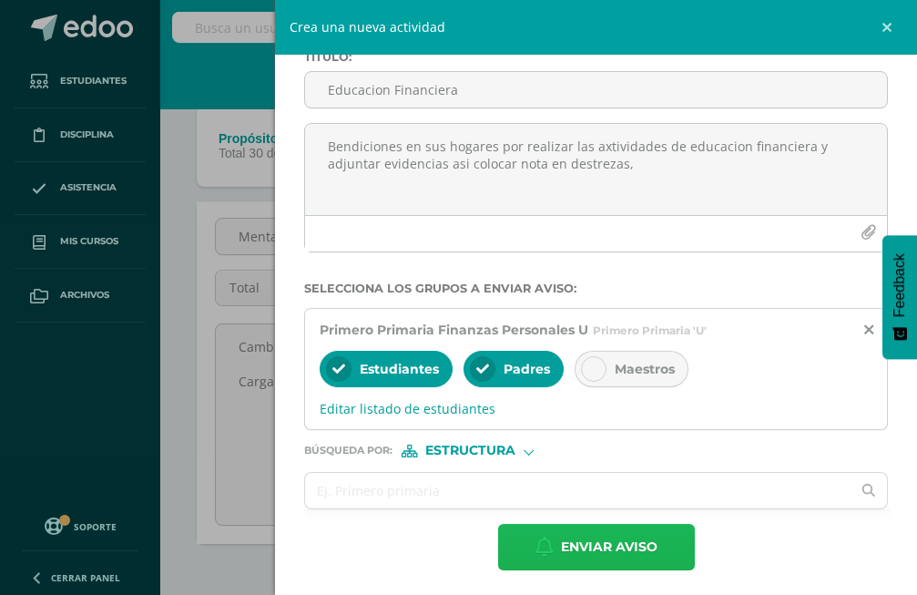
click at [527, 543] on button "Enviar aviso" at bounding box center [596, 547] width 197 height 46
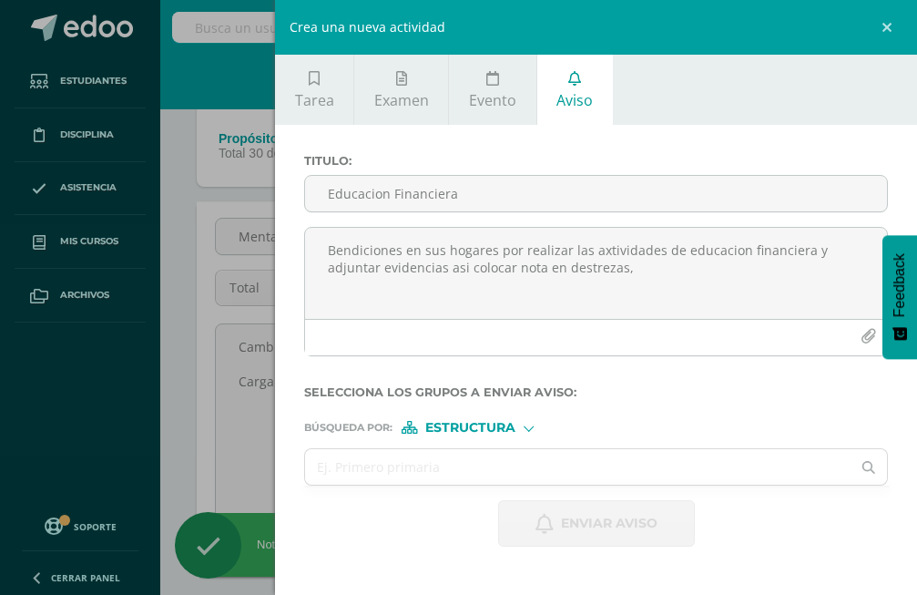
scroll to position [0, 0]
